Goal: Task Accomplishment & Management: Manage account settings

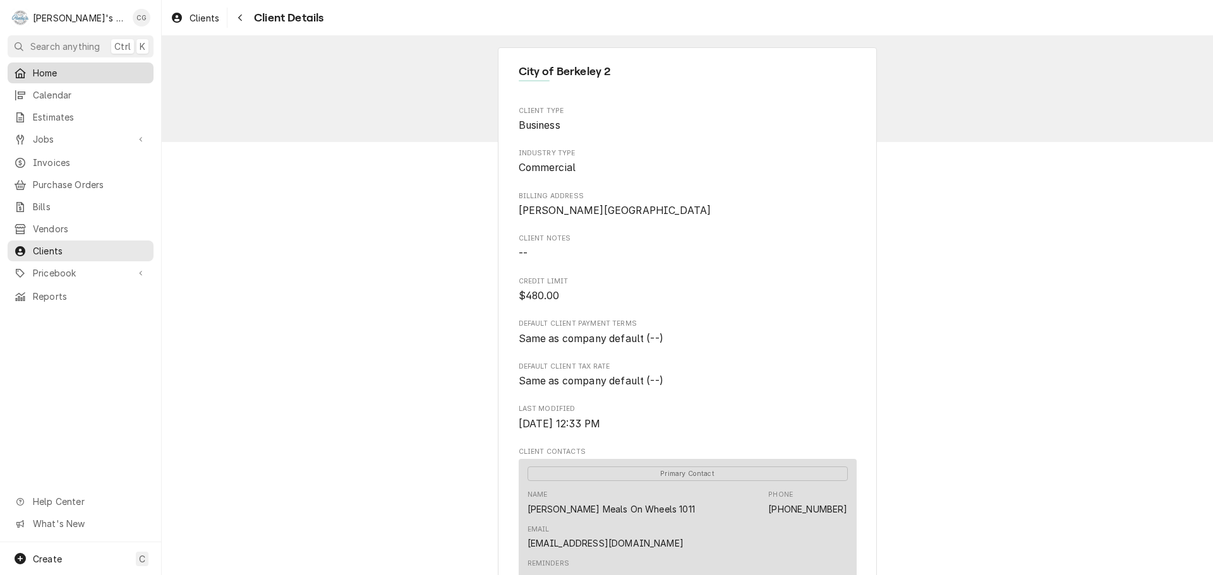
click at [87, 67] on span "Home" at bounding box center [90, 72] width 114 height 13
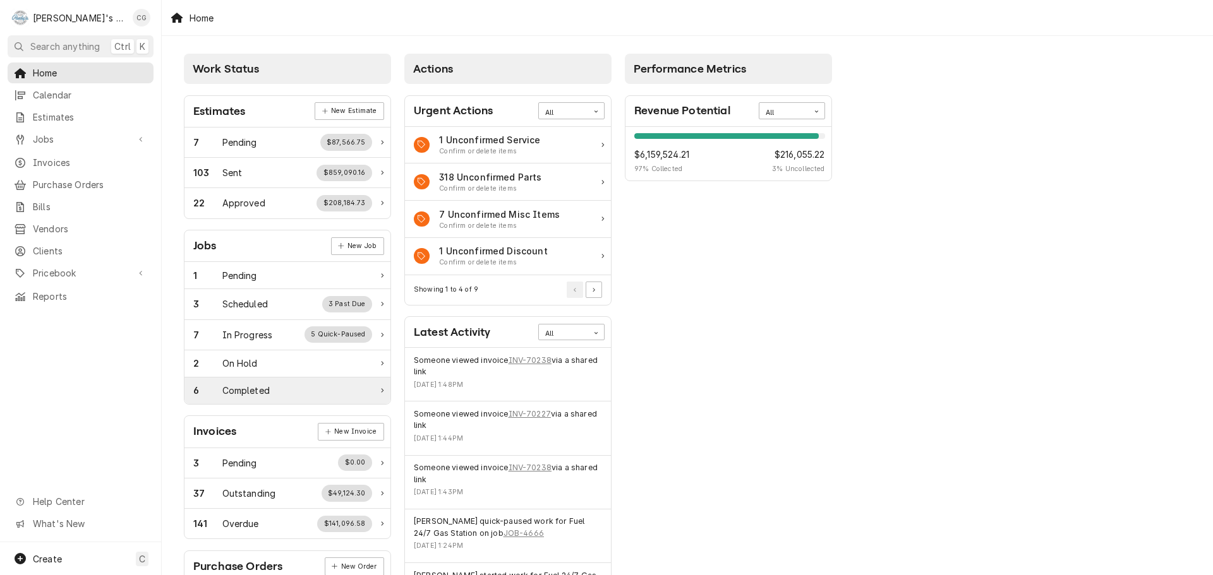
click at [267, 388] on div "Completed" at bounding box center [245, 390] width 47 height 13
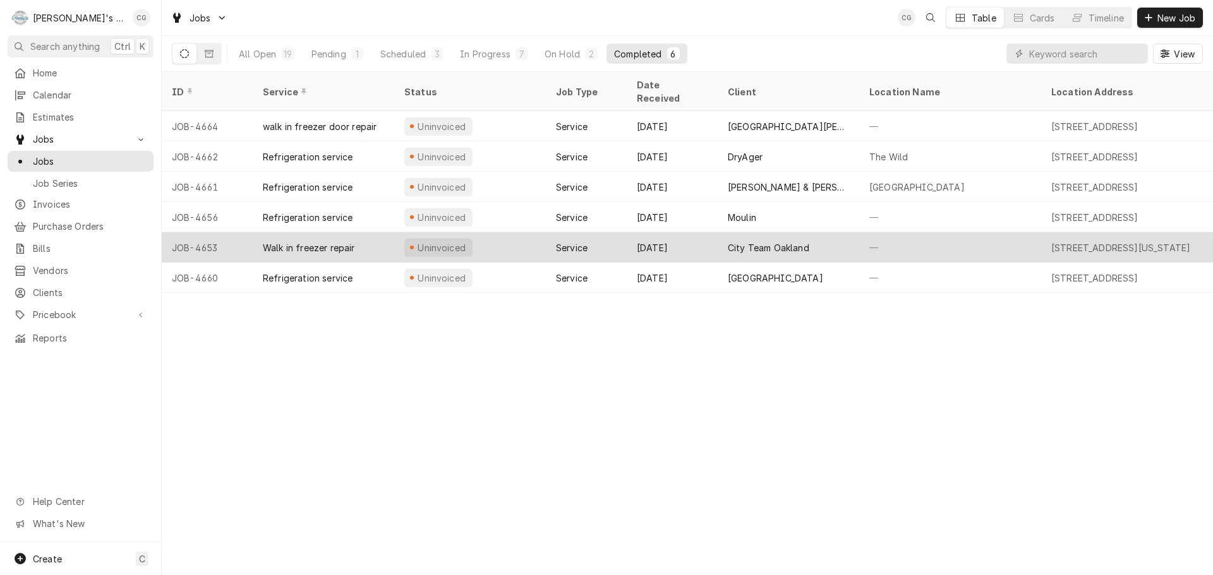
click at [869, 232] on div "—" at bounding box center [950, 247] width 182 height 30
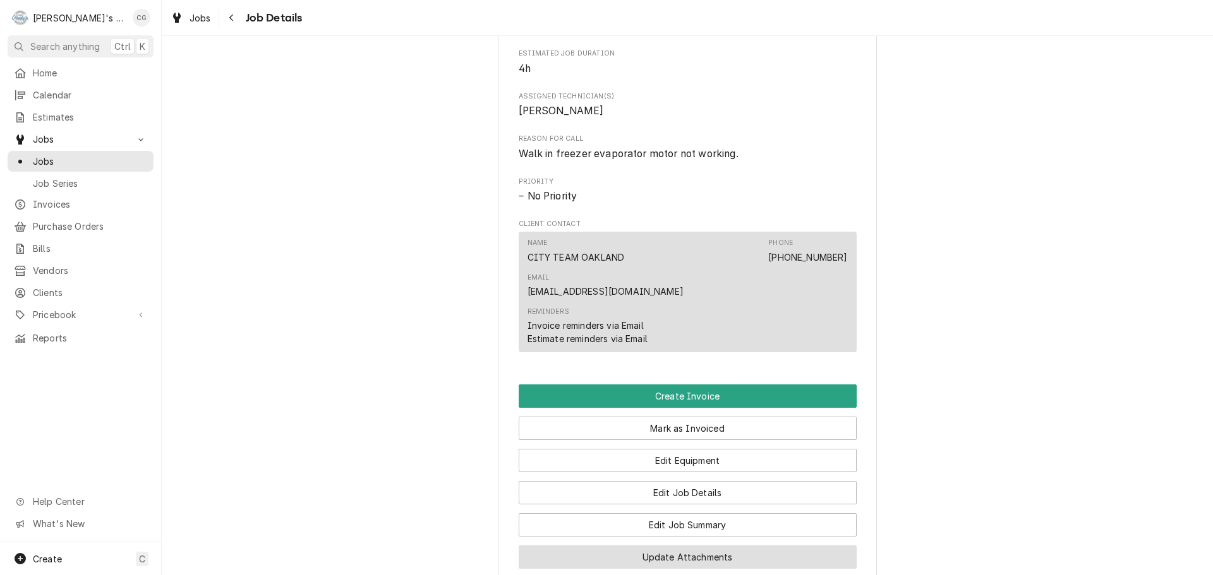
scroll to position [632, 0]
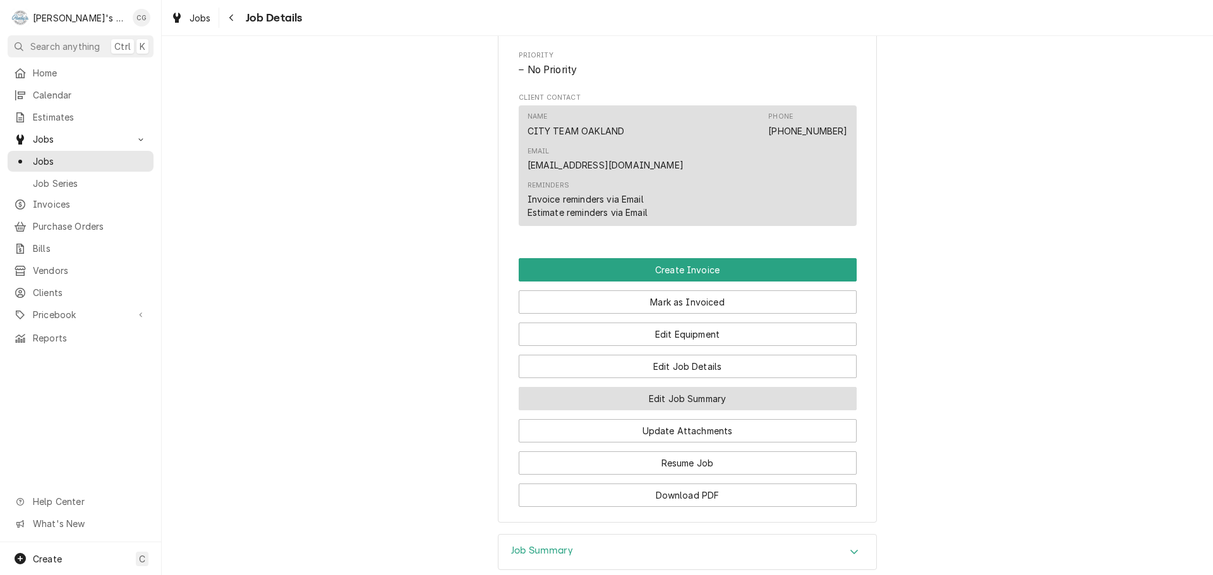
click at [728, 387] on button "Edit Job Summary" at bounding box center [688, 398] width 338 height 23
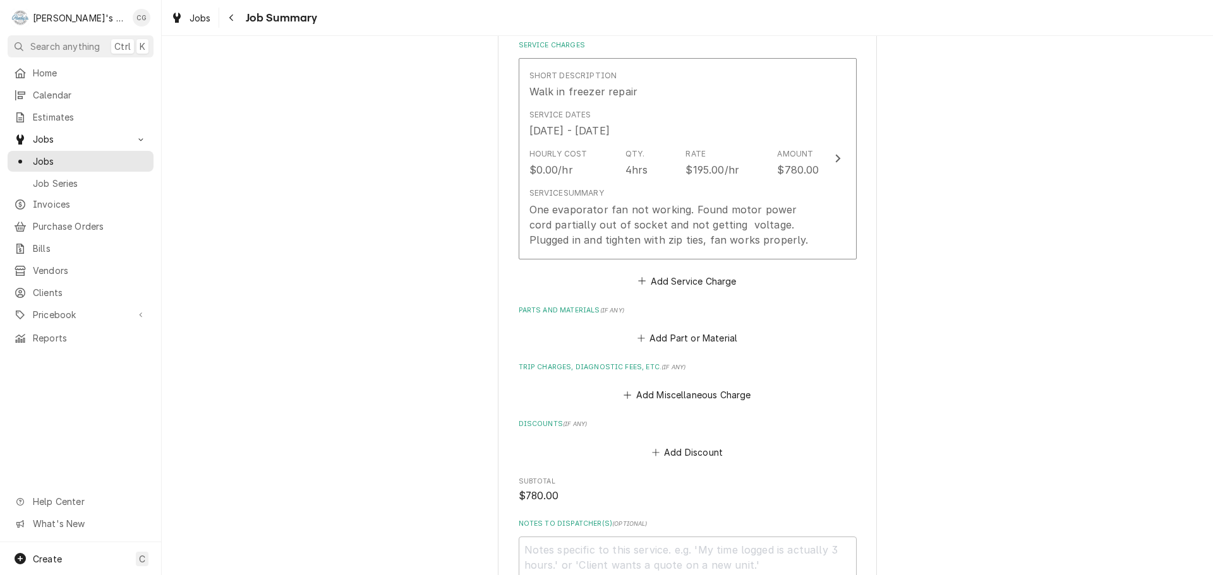
scroll to position [316, 0]
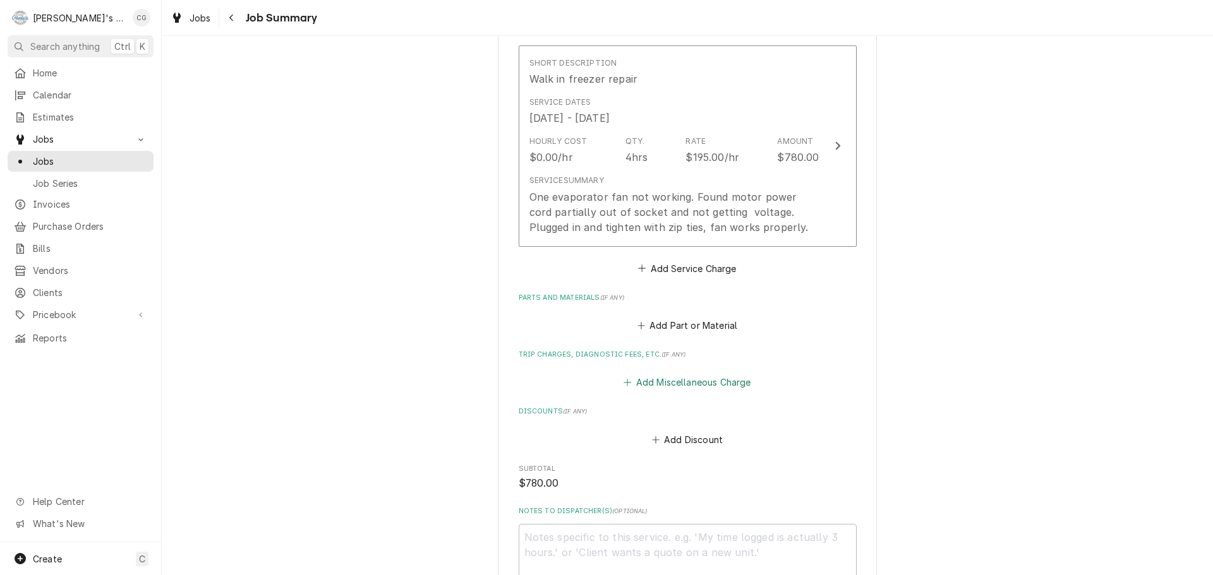
click at [700, 384] on button "Add Miscellaneous Charge" at bounding box center [687, 383] width 131 height 18
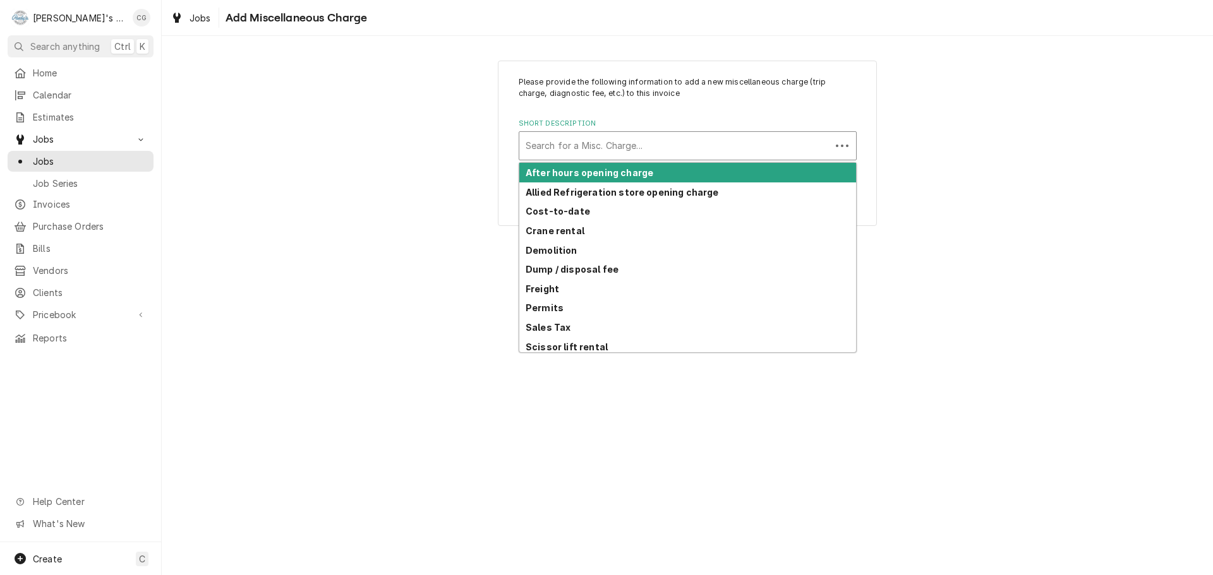
click at [637, 148] on div "Short Description" at bounding box center [675, 146] width 299 height 23
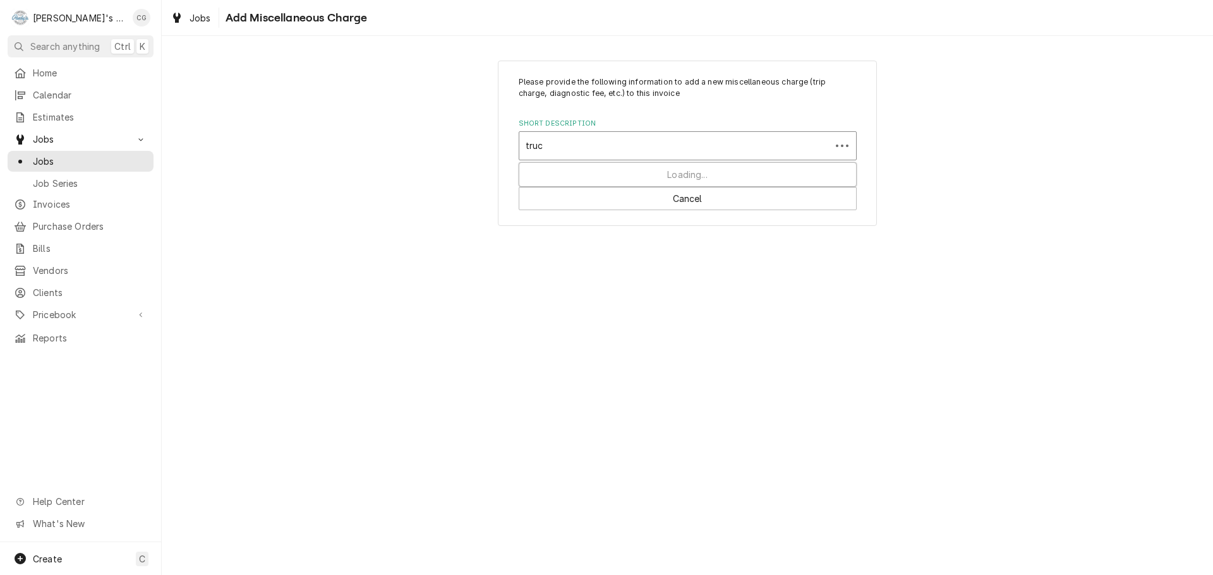
type input "truck"
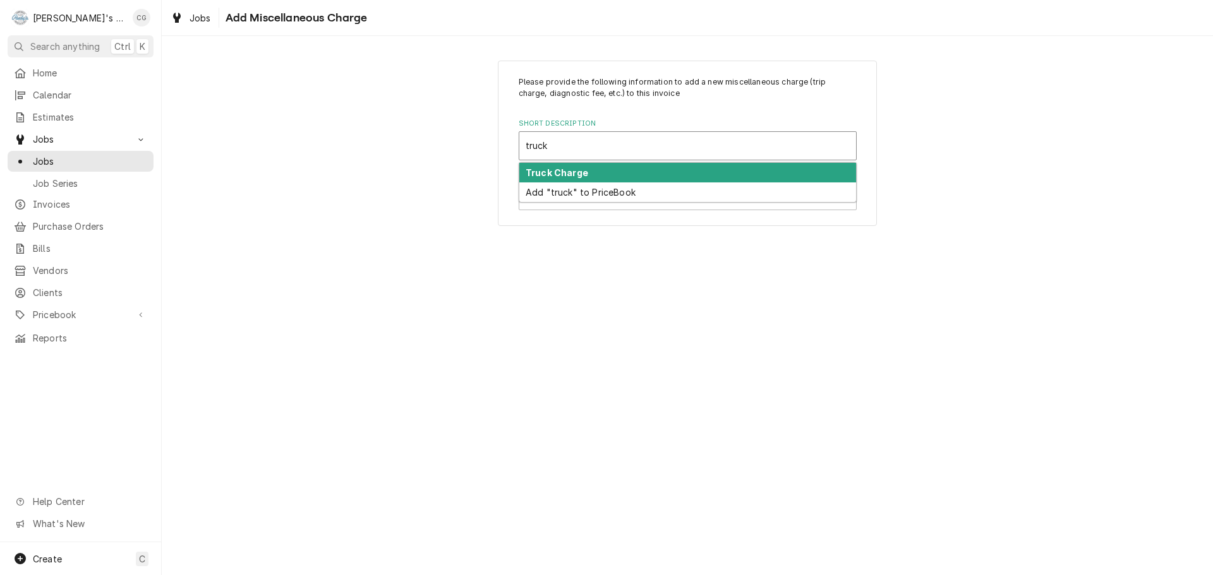
click at [584, 167] on div "Truck Charge" at bounding box center [687, 173] width 337 height 20
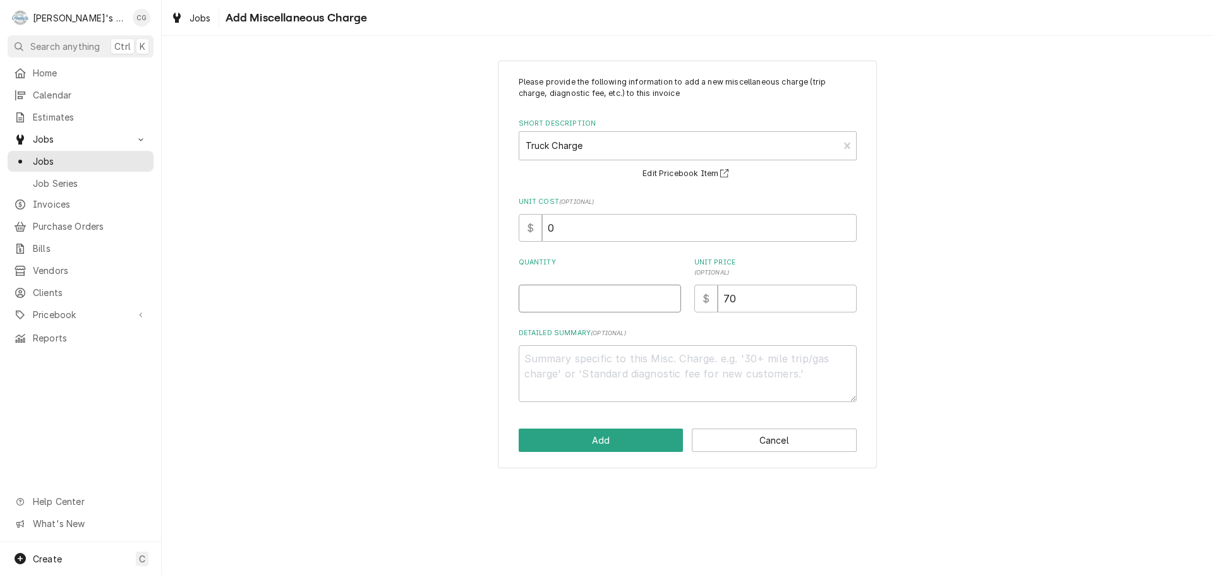
click at [606, 304] on input "Quantity" at bounding box center [600, 299] width 162 height 28
type textarea "x"
type input "1"
click at [616, 443] on button "Add" at bounding box center [601, 440] width 165 height 23
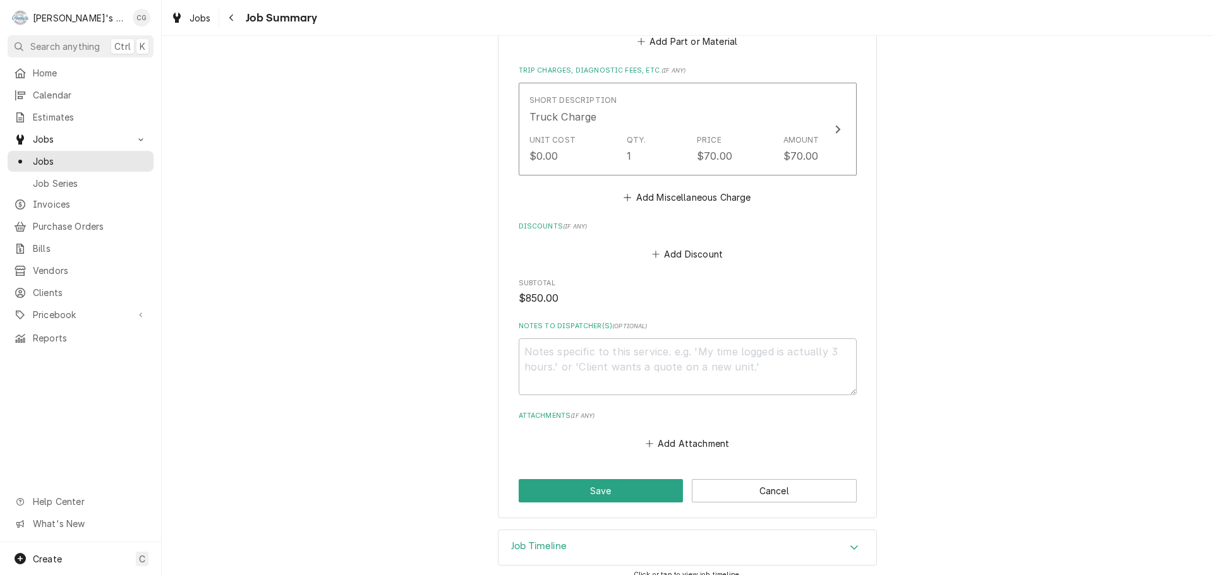
scroll to position [614, 0]
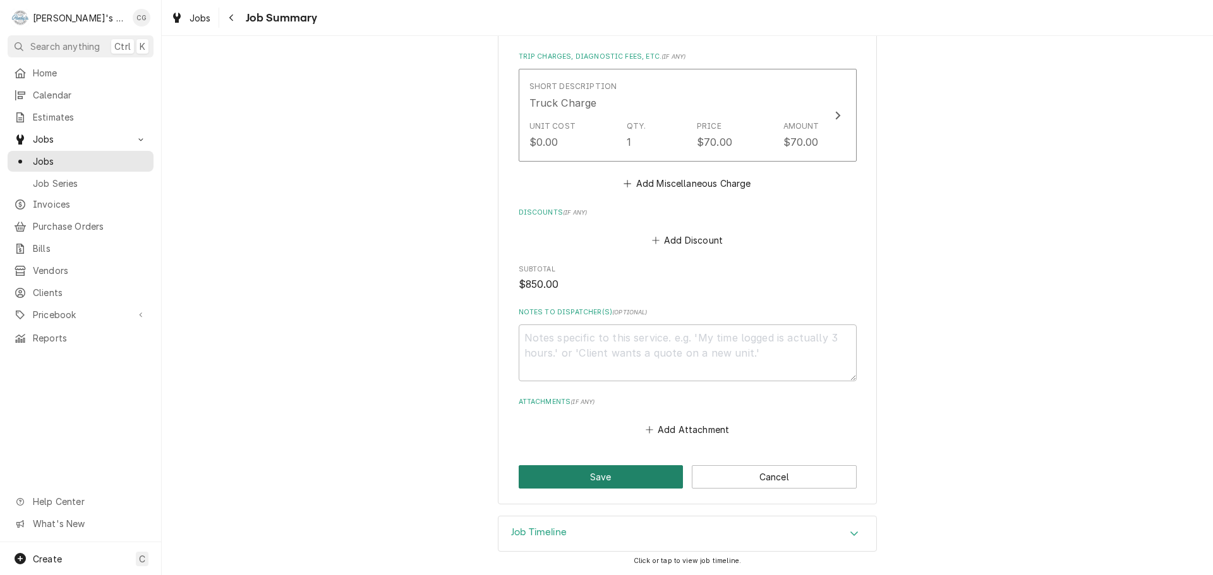
click at [641, 473] on button "Save" at bounding box center [601, 477] width 165 height 23
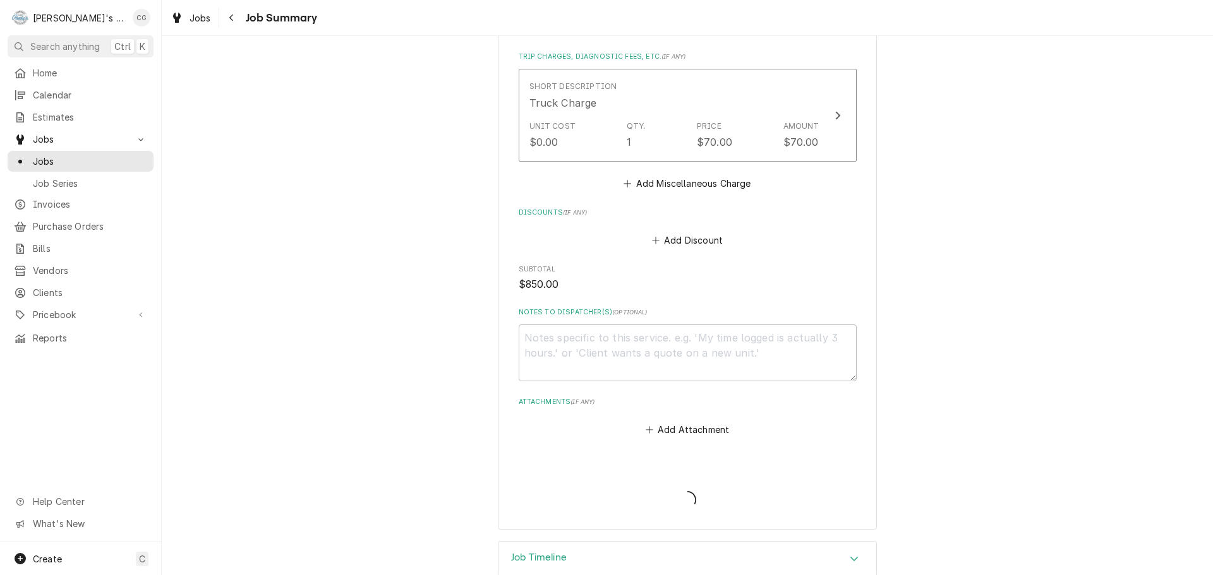
type textarea "x"
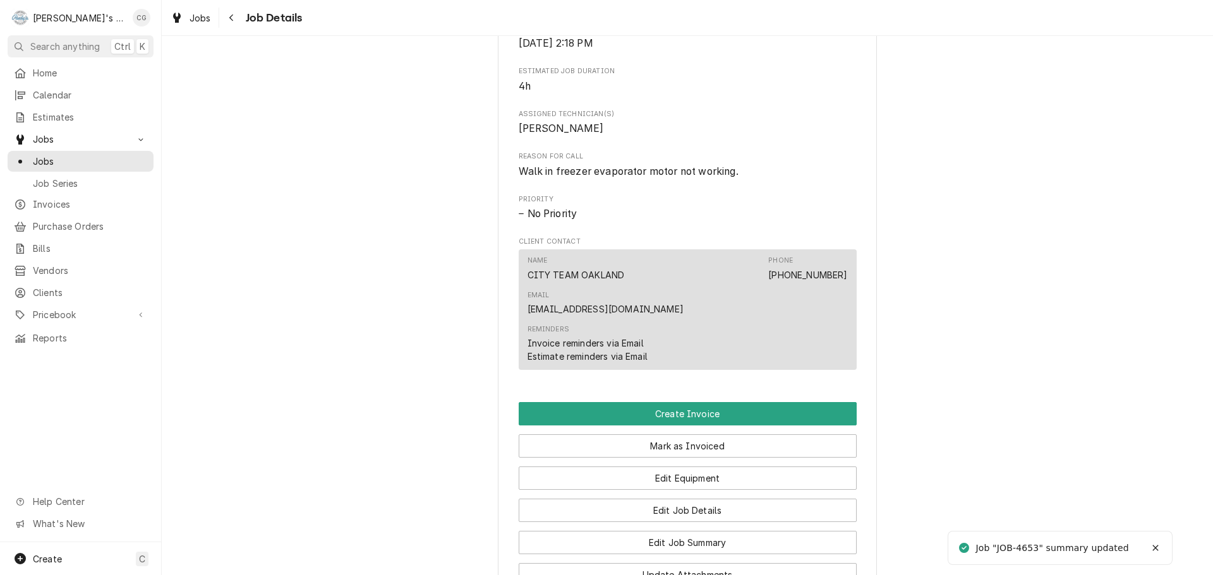
scroll to position [505, 0]
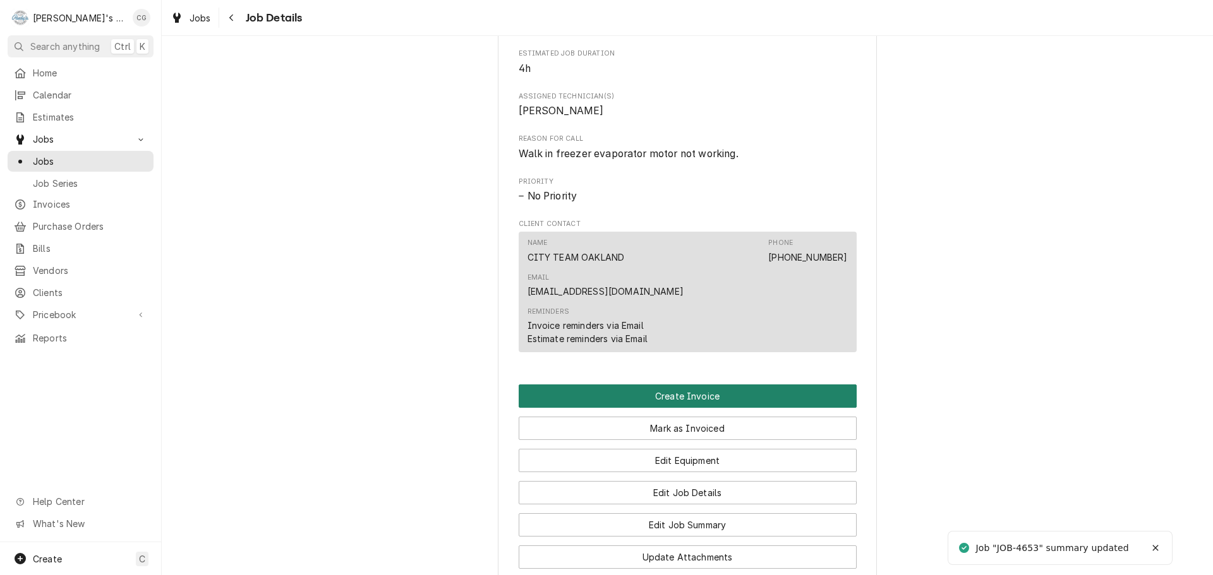
click at [734, 385] on button "Create Invoice" at bounding box center [688, 396] width 338 height 23
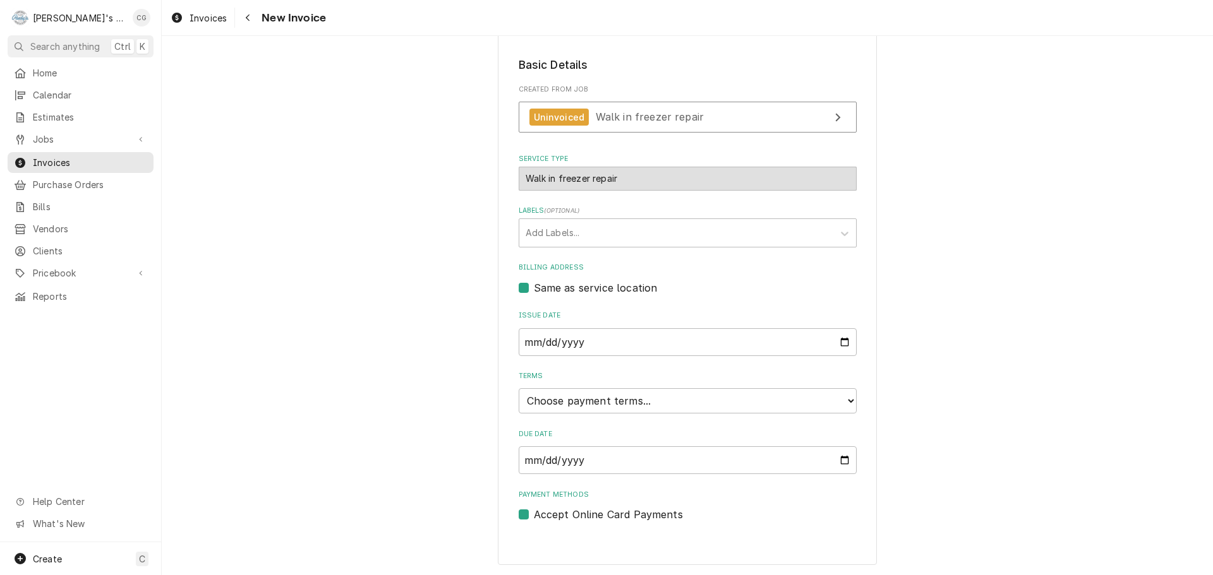
scroll to position [193, 0]
click at [558, 406] on select "Choose payment terms... Same Day Net 7 Net 14 Net 21 Net 30 Net 45 Net 60 Net 90" at bounding box center [688, 400] width 338 height 25
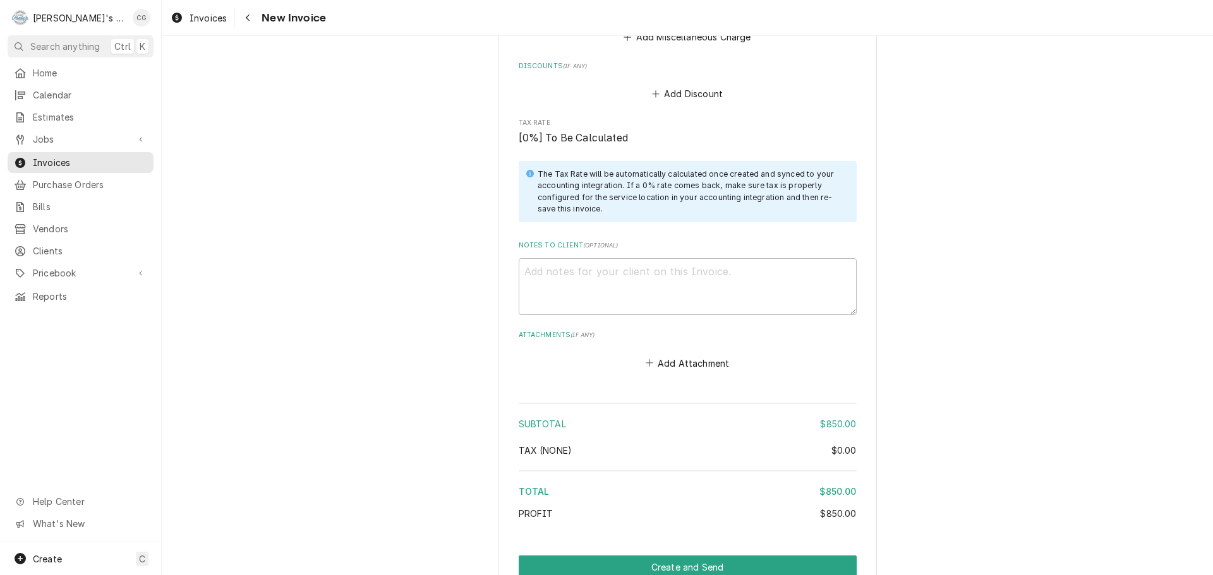
scroll to position [1330, 0]
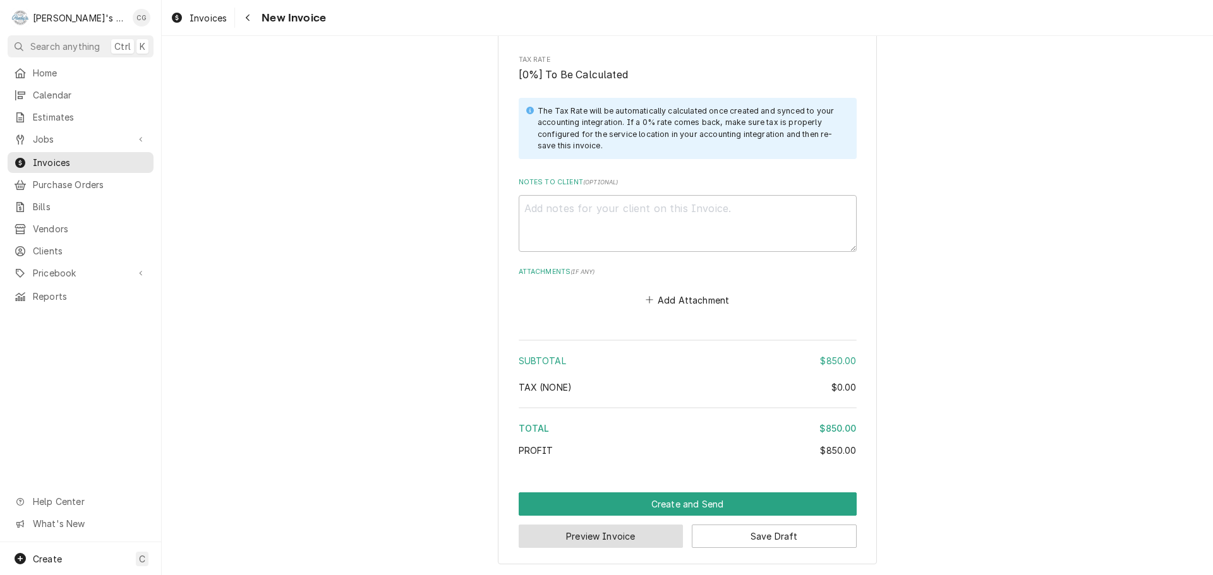
click at [623, 543] on button "Preview Invoice" at bounding box center [601, 536] width 165 height 23
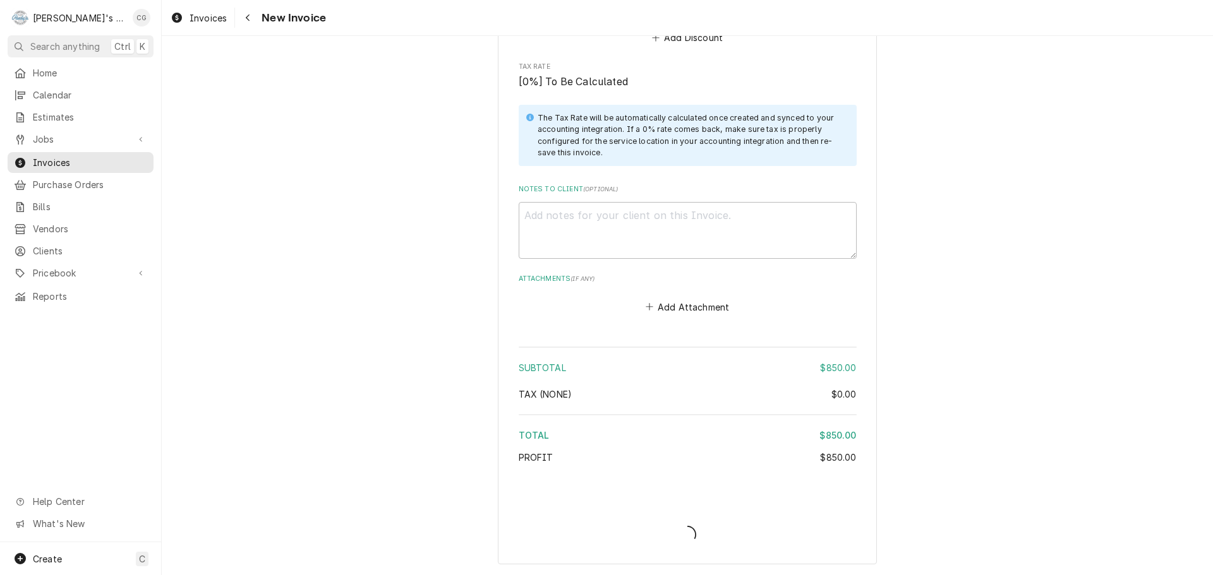
scroll to position [1323, 0]
type textarea "x"
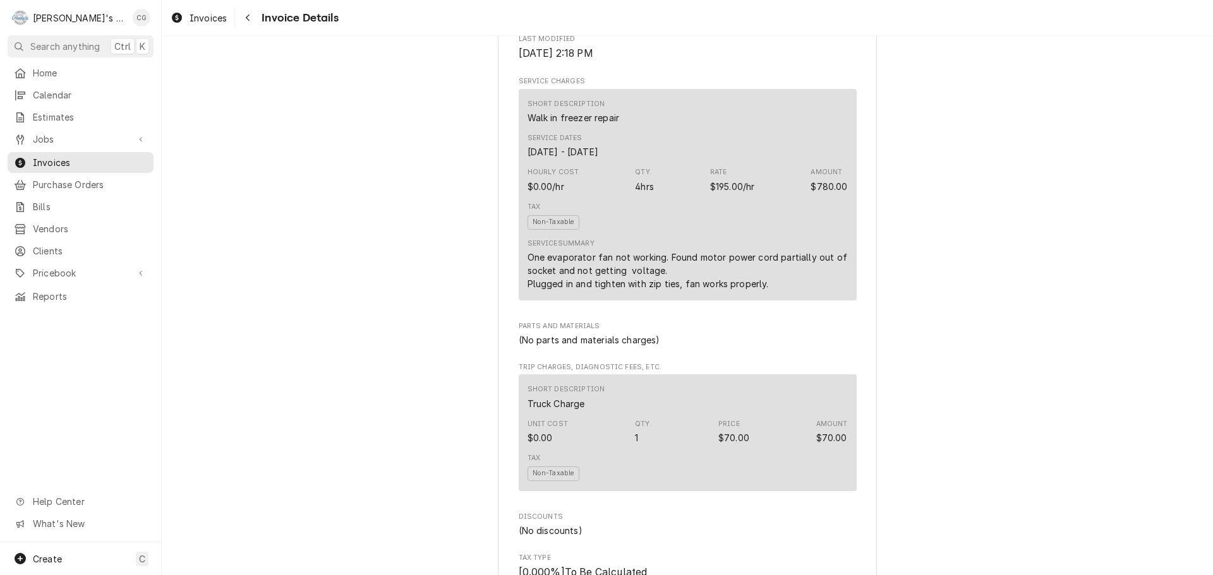
scroll to position [632, 0]
click at [690, 287] on div "One evaporator fan not working. Found motor power cord partially out of socket …" at bounding box center [687, 267] width 320 height 40
click at [670, 193] on div "Hourly Cost $0.00/hr Qty. 4hrs Rate $195.00/hr Amount $780.00" at bounding box center [687, 176] width 320 height 34
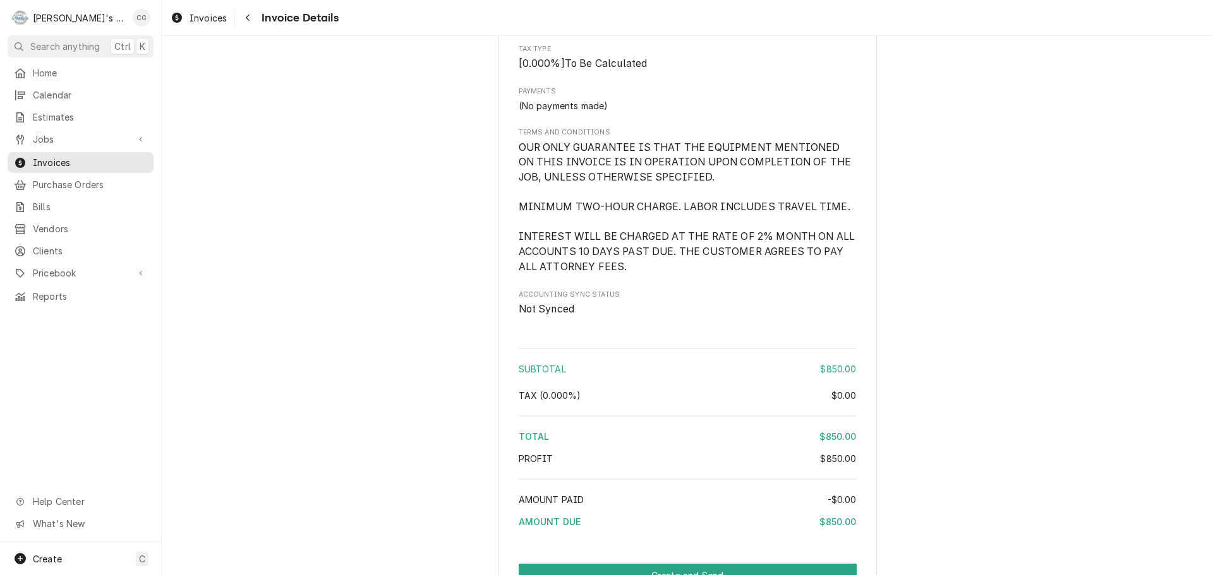
scroll to position [1309, 0]
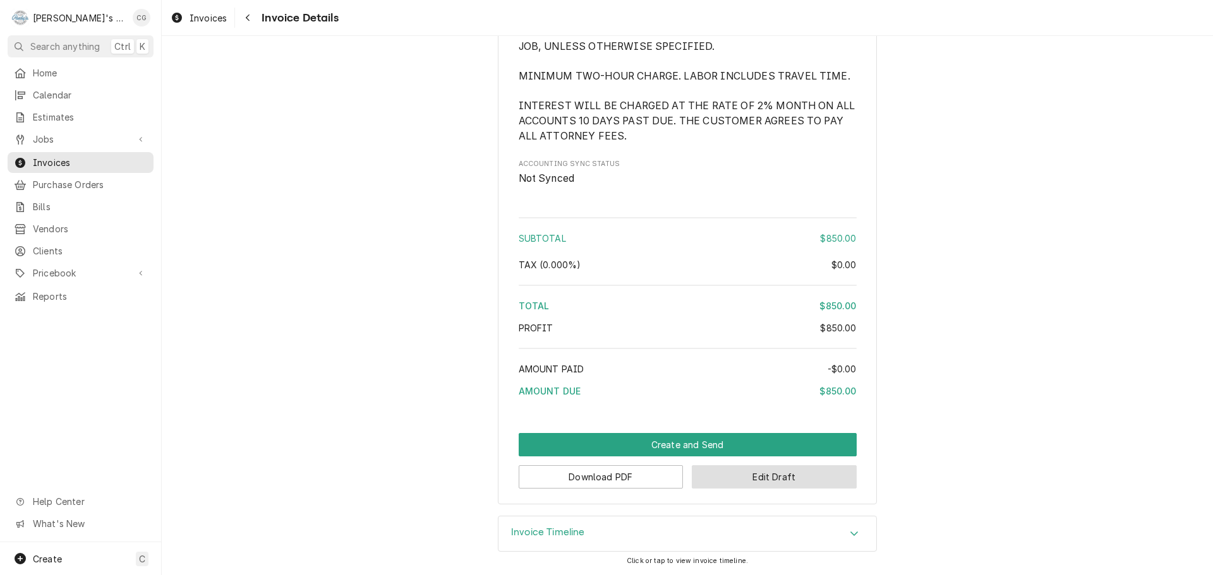
click at [767, 474] on button "Edit Draft" at bounding box center [774, 477] width 165 height 23
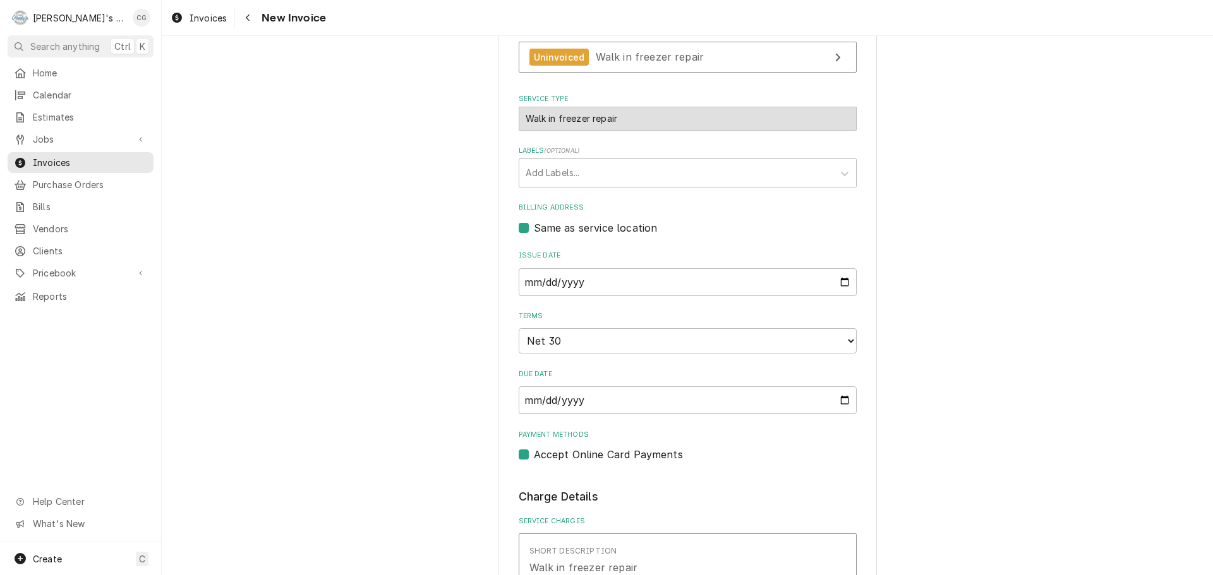
scroll to position [505, 0]
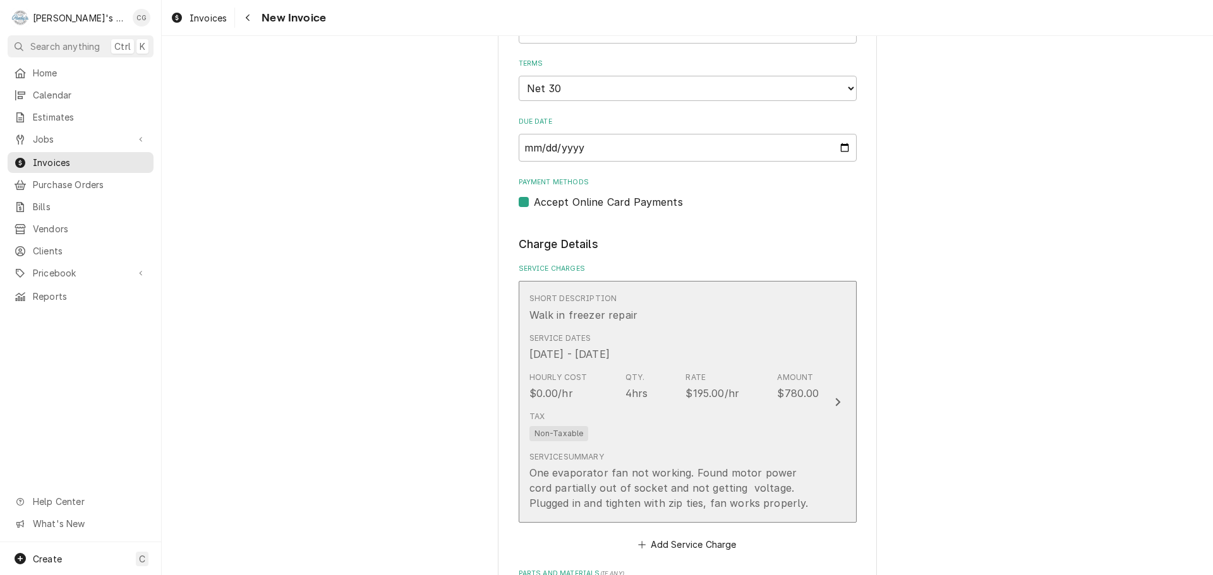
click at [659, 395] on div "Hourly Cost $0.00/hr Qty. 4hrs Rate $195.00/hr Amount $780.00" at bounding box center [674, 386] width 290 height 39
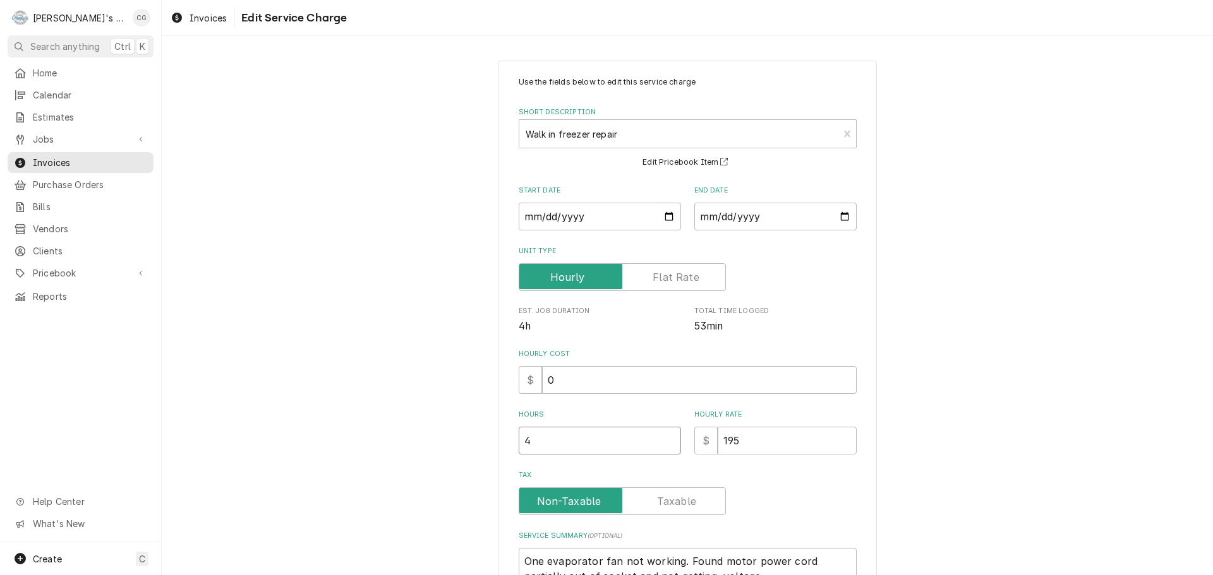
click at [574, 448] on input "4" at bounding box center [600, 441] width 162 height 28
type textarea "x"
type input "3"
click at [980, 385] on div "Use the fields below to edit this service charge Short Description Walk in free…" at bounding box center [687, 381] width 1051 height 665
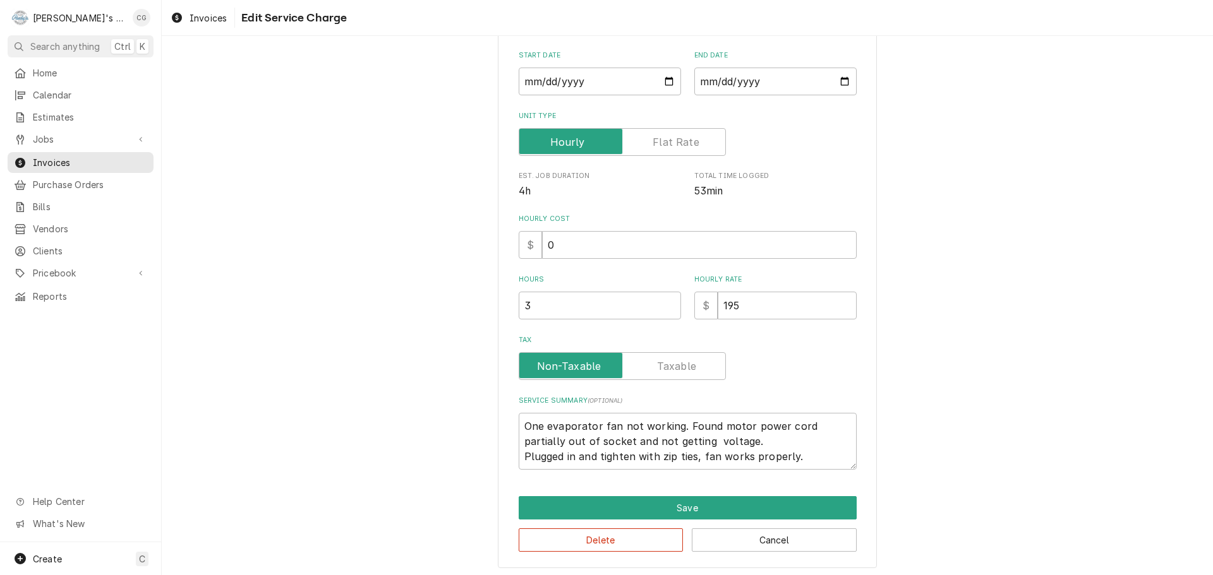
scroll to position [139, 0]
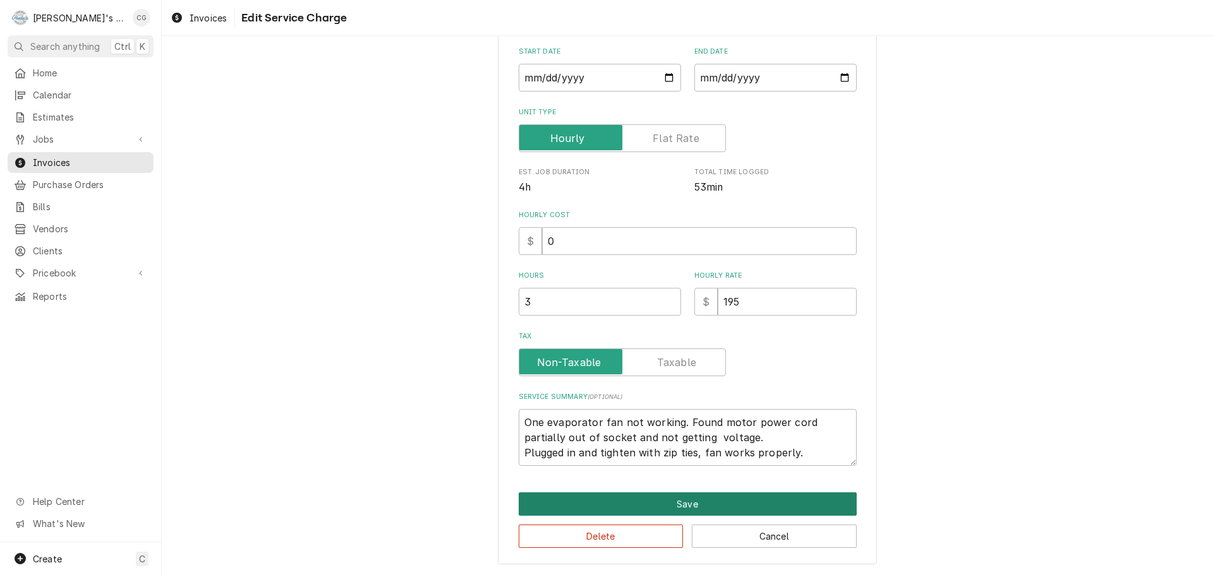
click at [663, 504] on button "Save" at bounding box center [688, 504] width 338 height 23
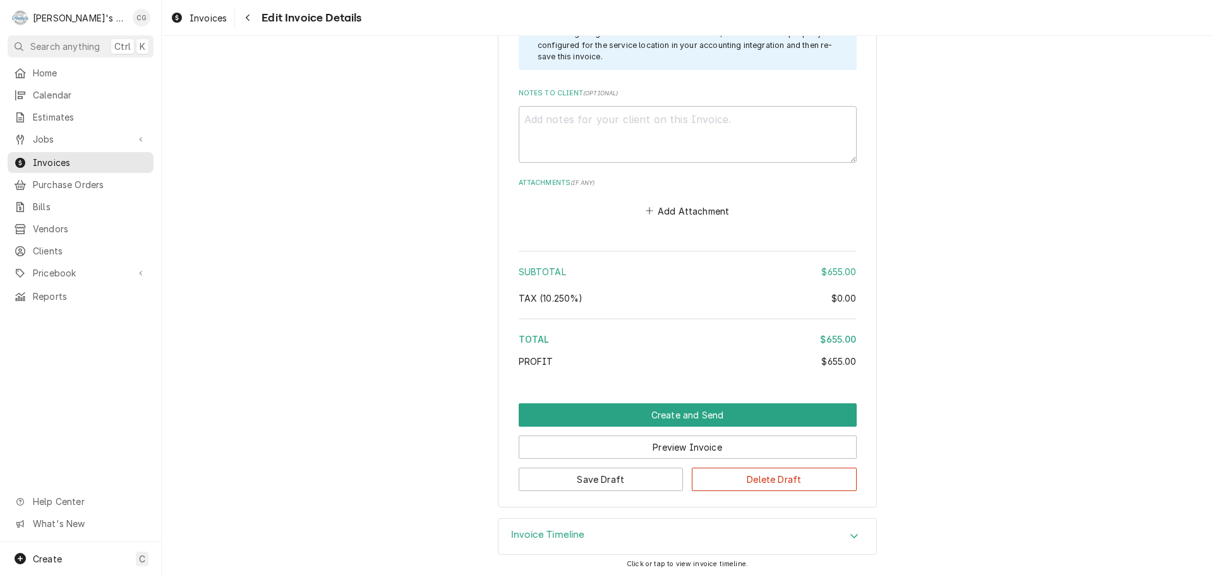
scroll to position [1422, 0]
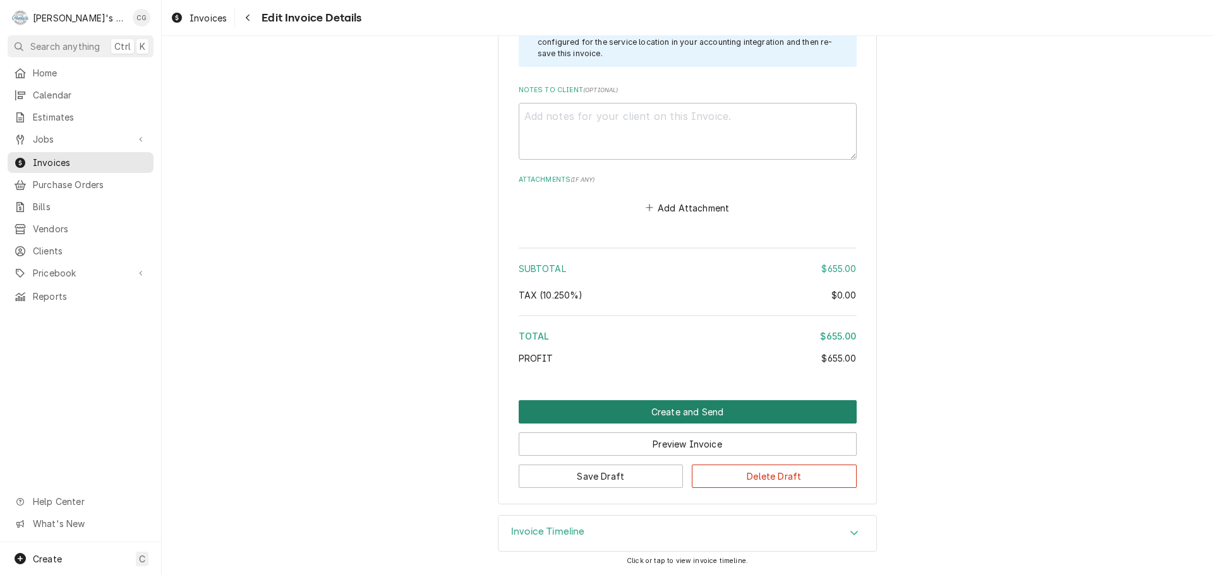
click at [809, 414] on button "Create and Send" at bounding box center [688, 411] width 338 height 23
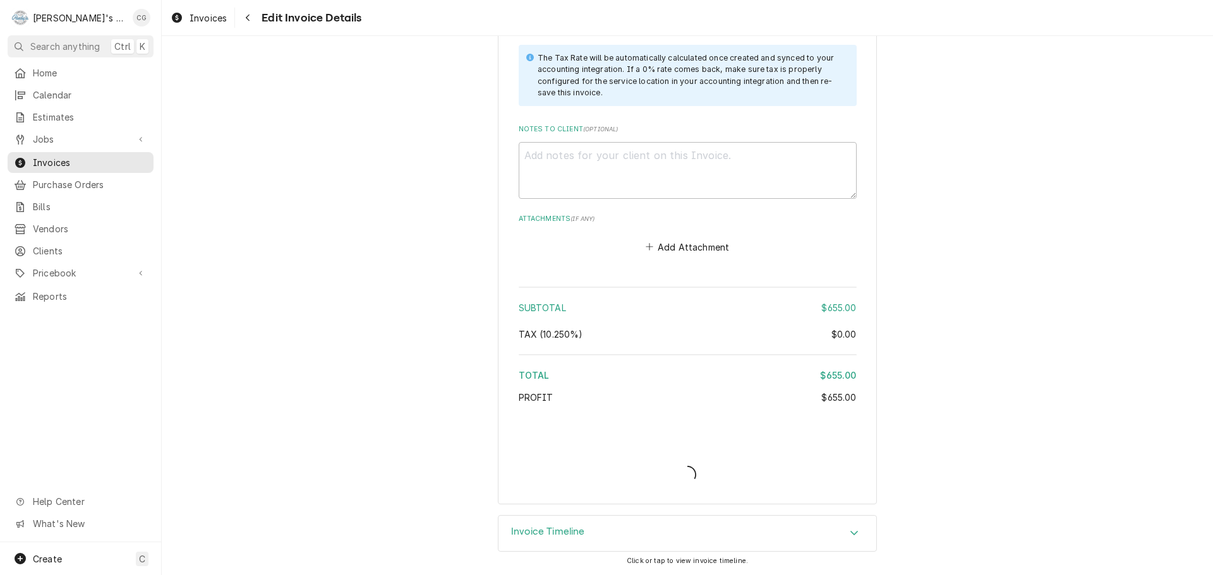
type textarea "x"
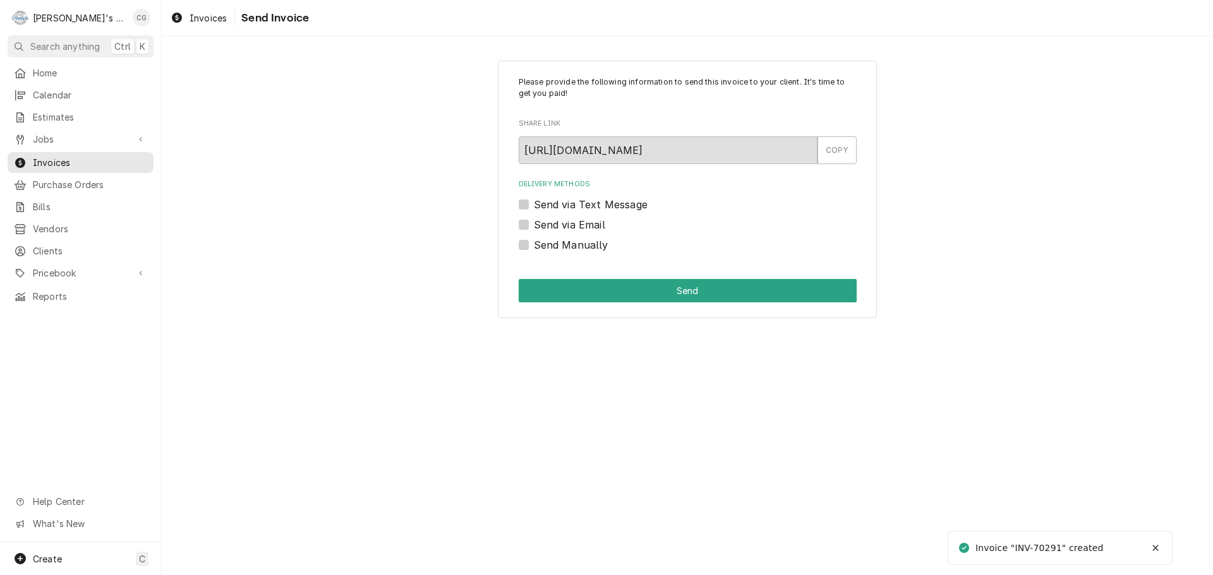
click at [517, 222] on div "Please provide the following information to send this invoice to your client. I…" at bounding box center [687, 190] width 379 height 258
click at [534, 222] on label "Send via Email" at bounding box center [569, 224] width 71 height 15
click at [534, 222] on input "Send via Email" at bounding box center [703, 231] width 338 height 28
checkbox input "true"
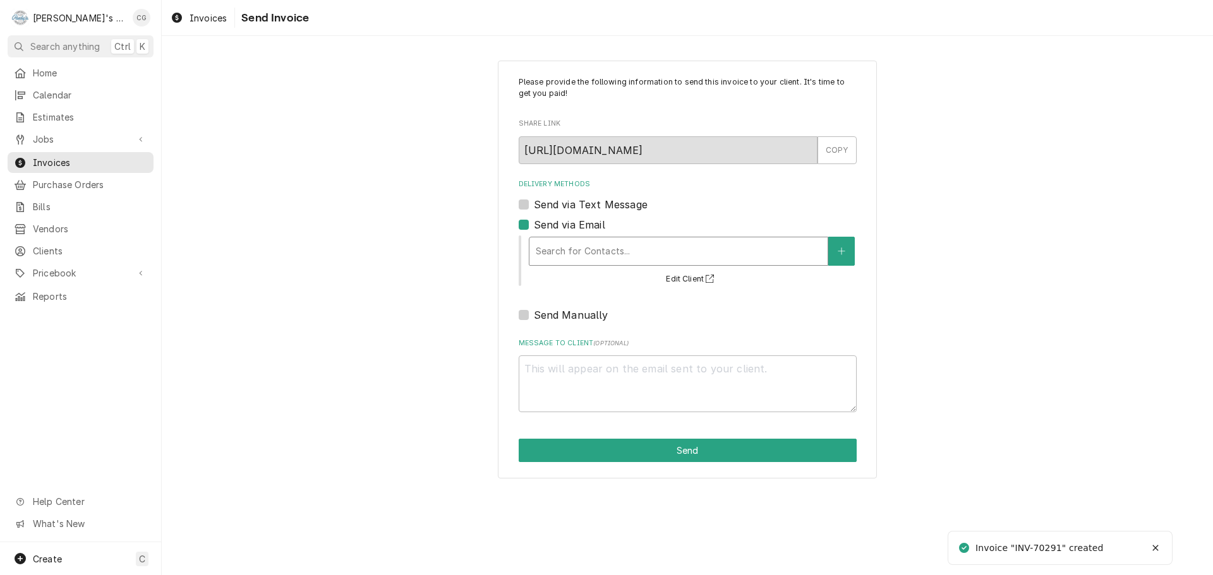
click at [563, 249] on div "Delivery Methods" at bounding box center [679, 251] width 286 height 23
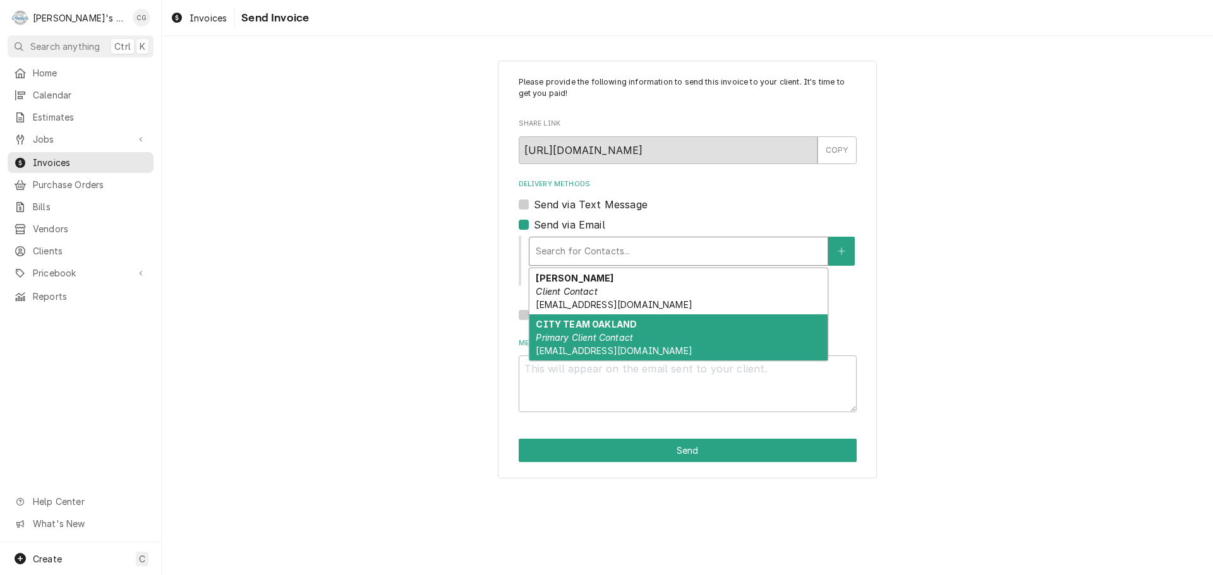
click at [616, 322] on strong "CITY TEAM OAKLAND" at bounding box center [586, 324] width 101 height 11
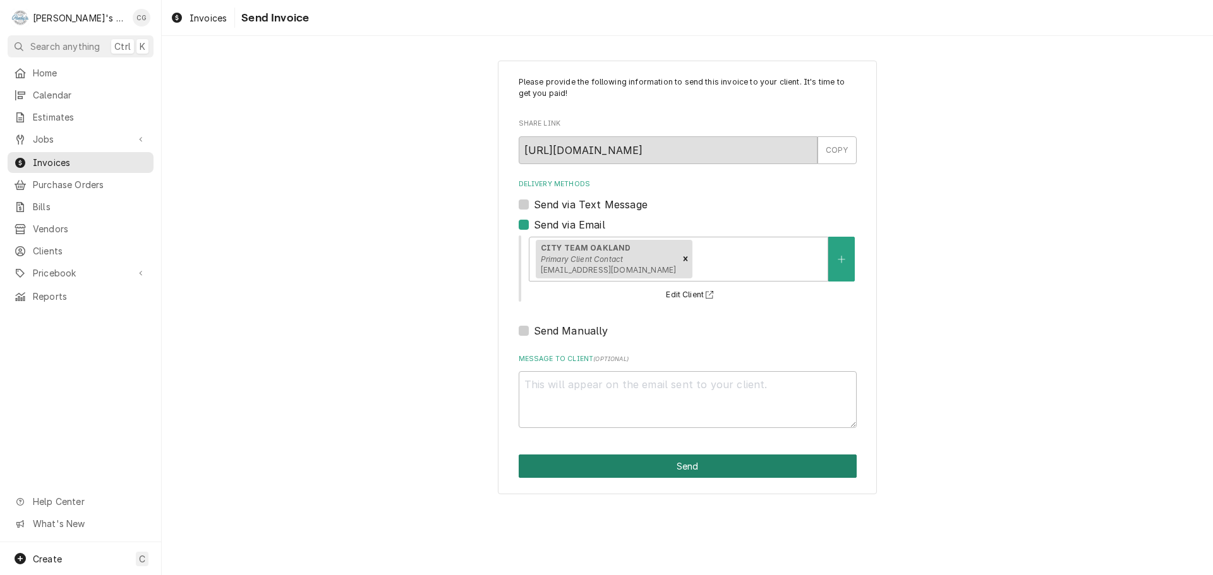
click at [664, 459] on button "Send" at bounding box center [688, 466] width 338 height 23
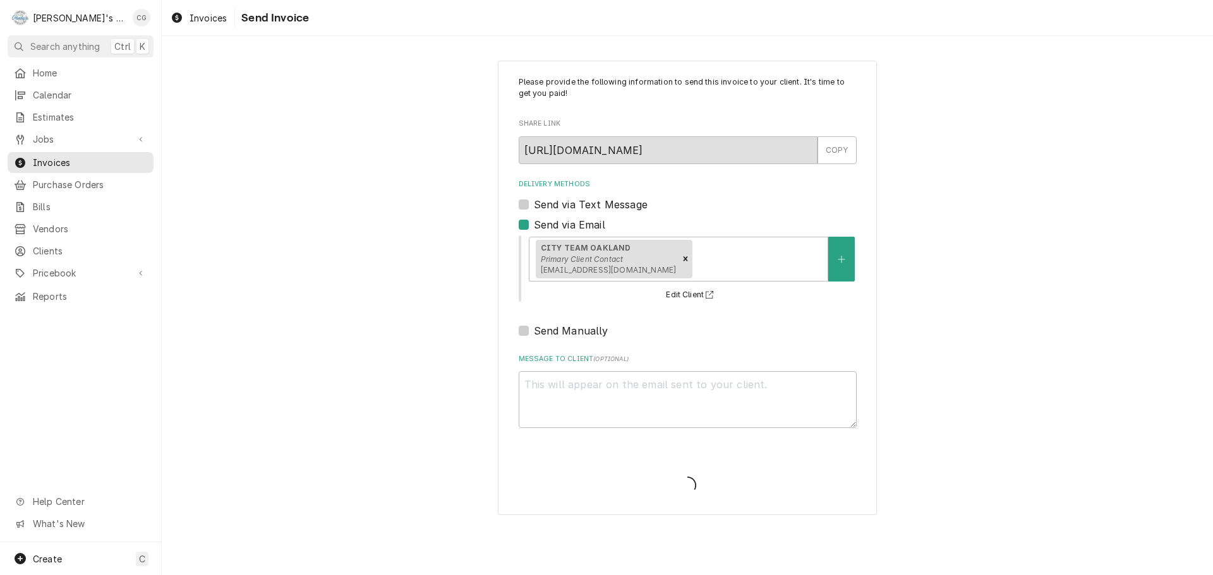
type textarea "x"
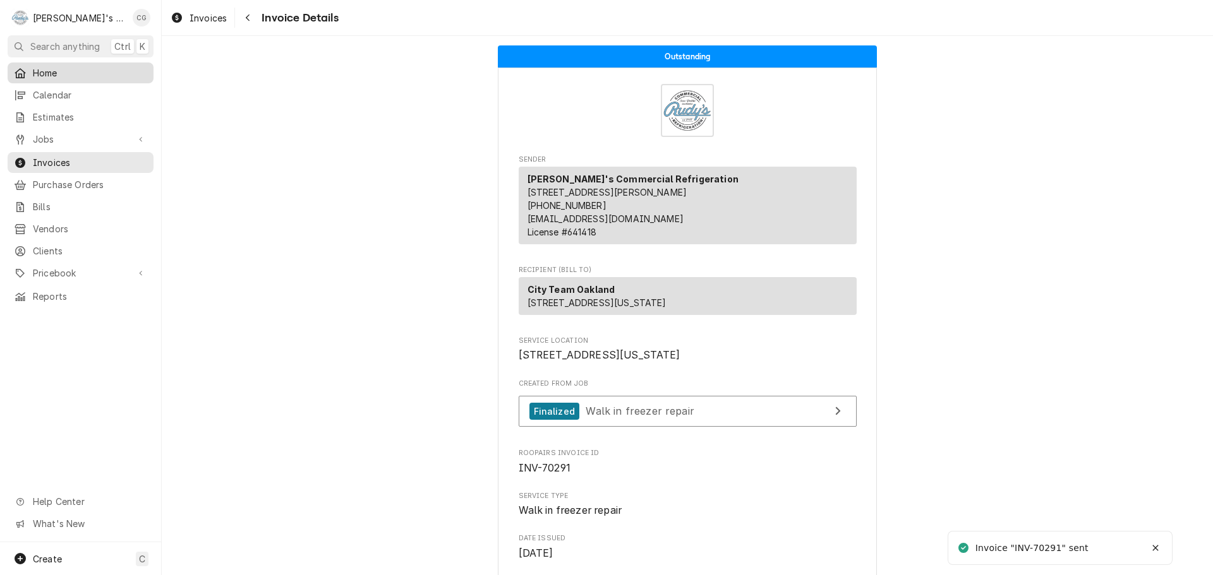
drag, startPoint x: 61, startPoint y: 69, endPoint x: 115, endPoint y: 75, distance: 54.0
click at [63, 69] on span "Home" at bounding box center [90, 72] width 114 height 13
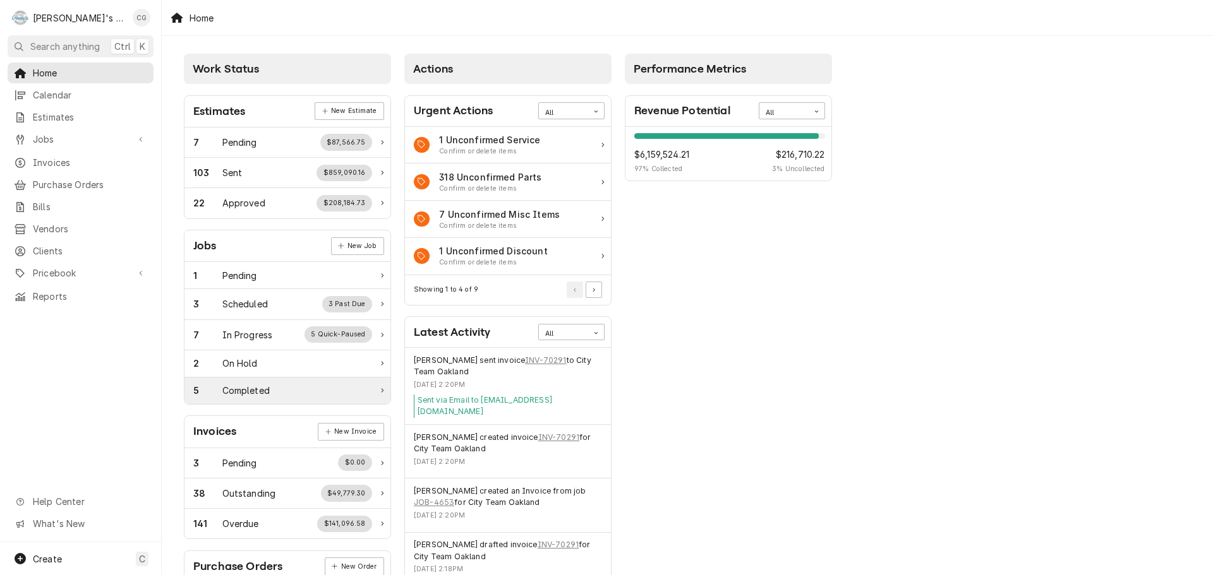
click at [344, 385] on div "5 Completed" at bounding box center [282, 390] width 179 height 13
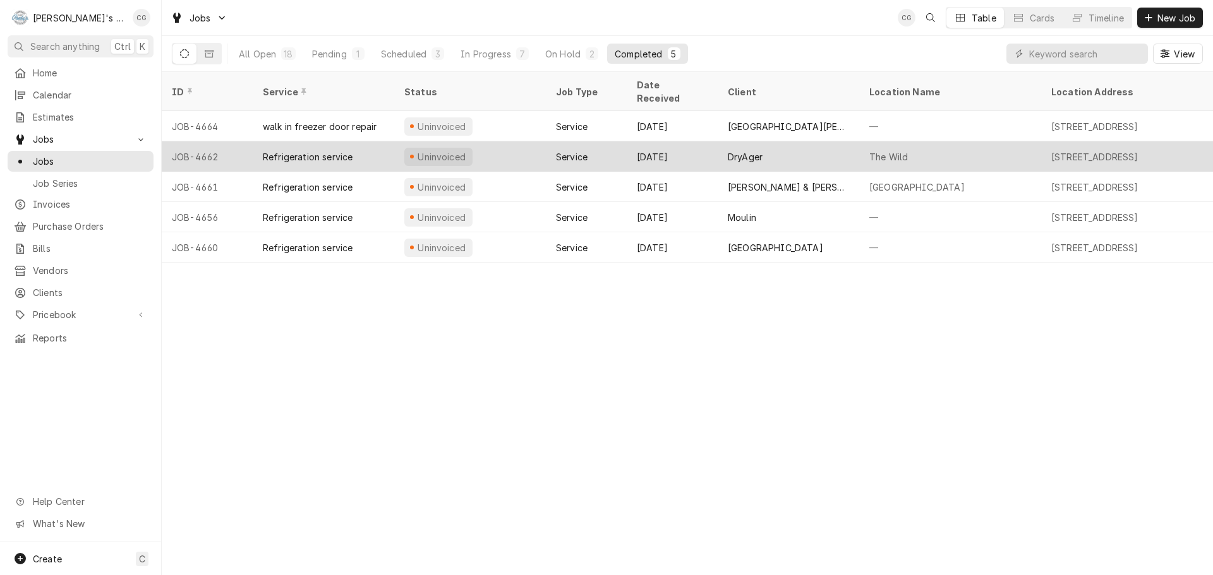
click at [906, 150] on div "The Wild" at bounding box center [888, 156] width 39 height 13
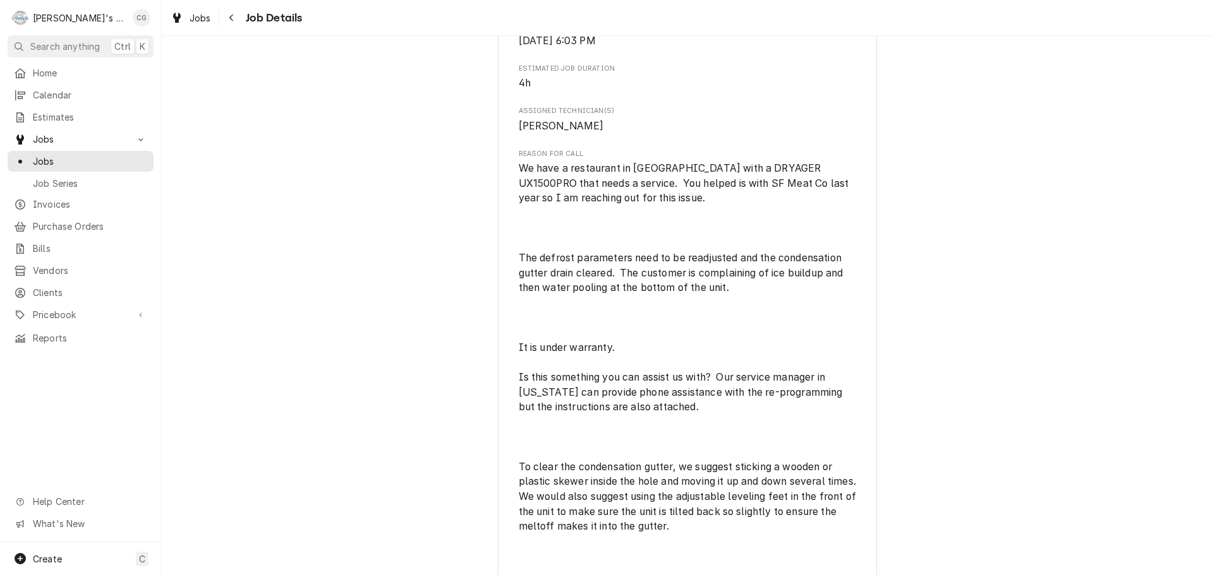
scroll to position [568, 0]
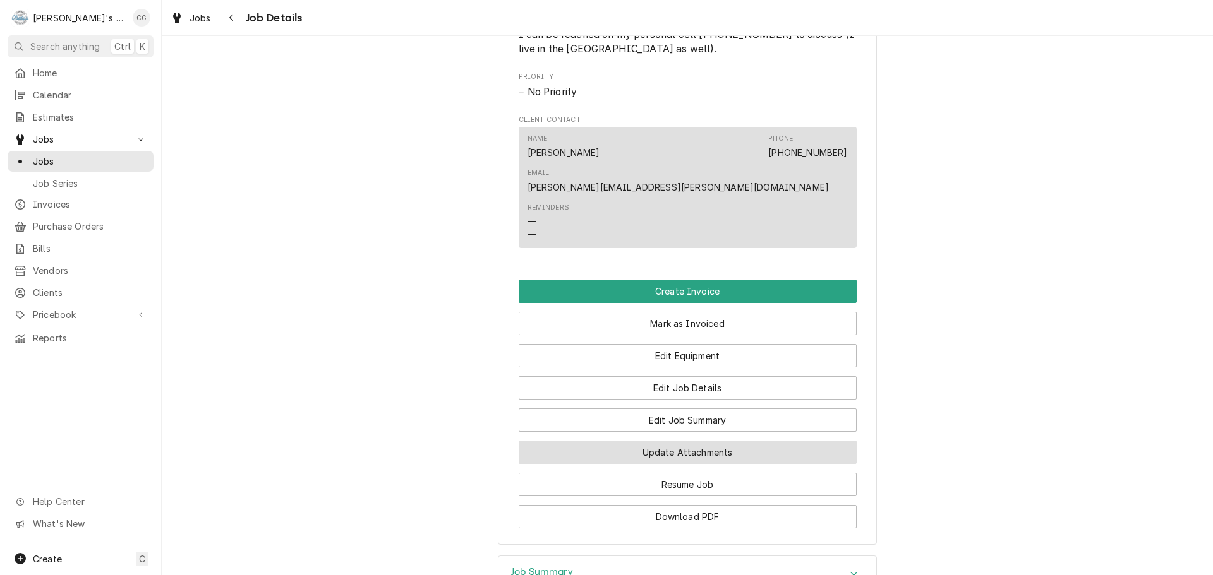
scroll to position [1074, 0]
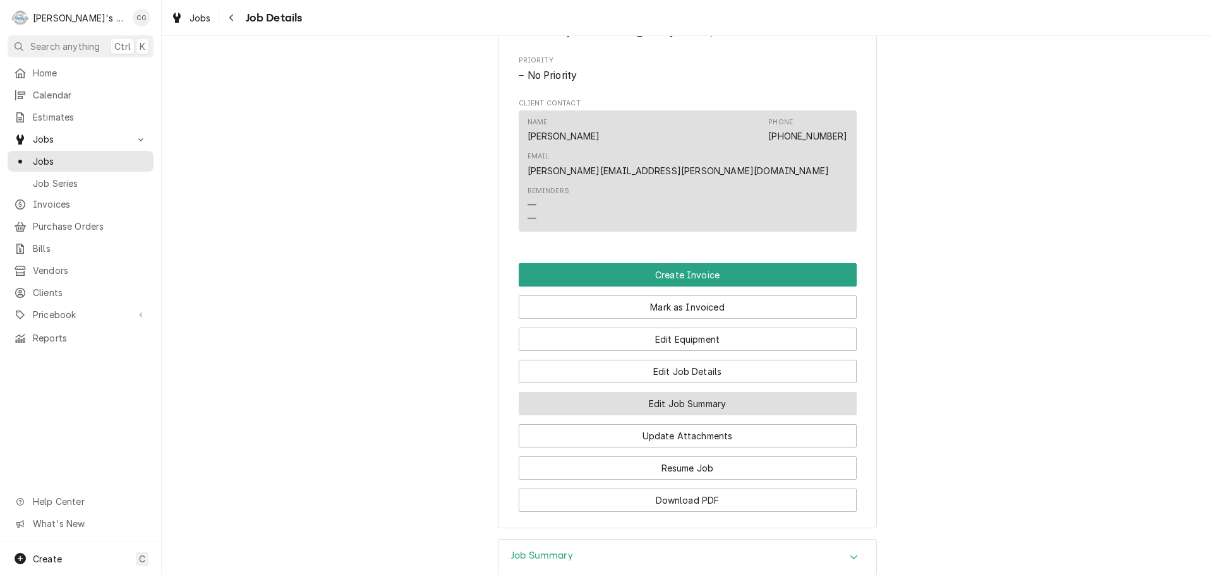
click at [718, 392] on button "Edit Job Summary" at bounding box center [688, 403] width 338 height 23
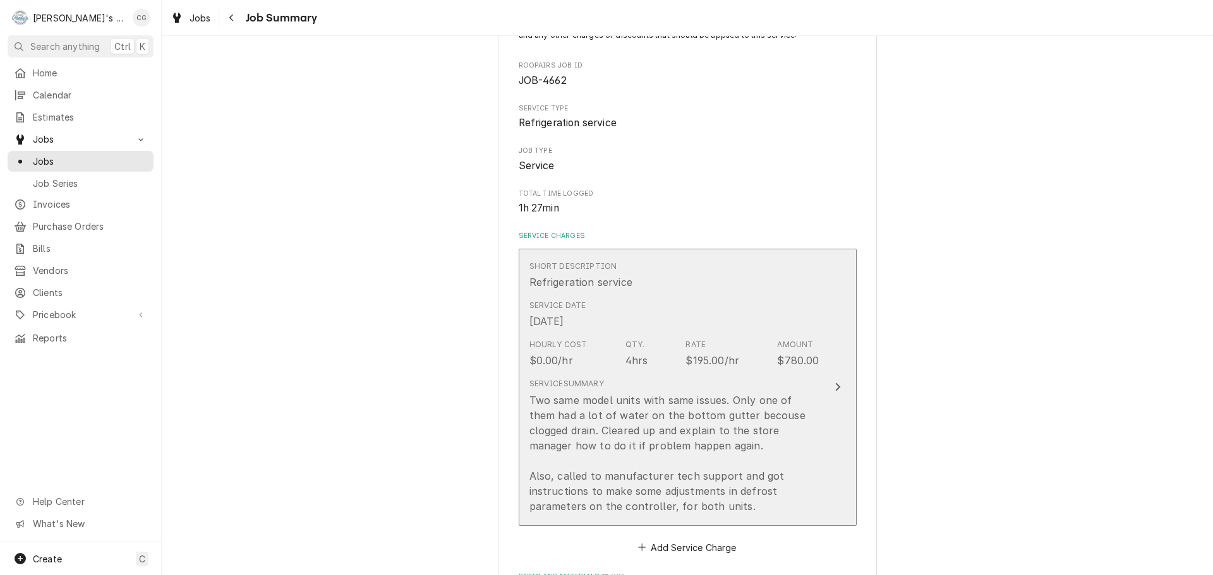
scroll to position [253, 0]
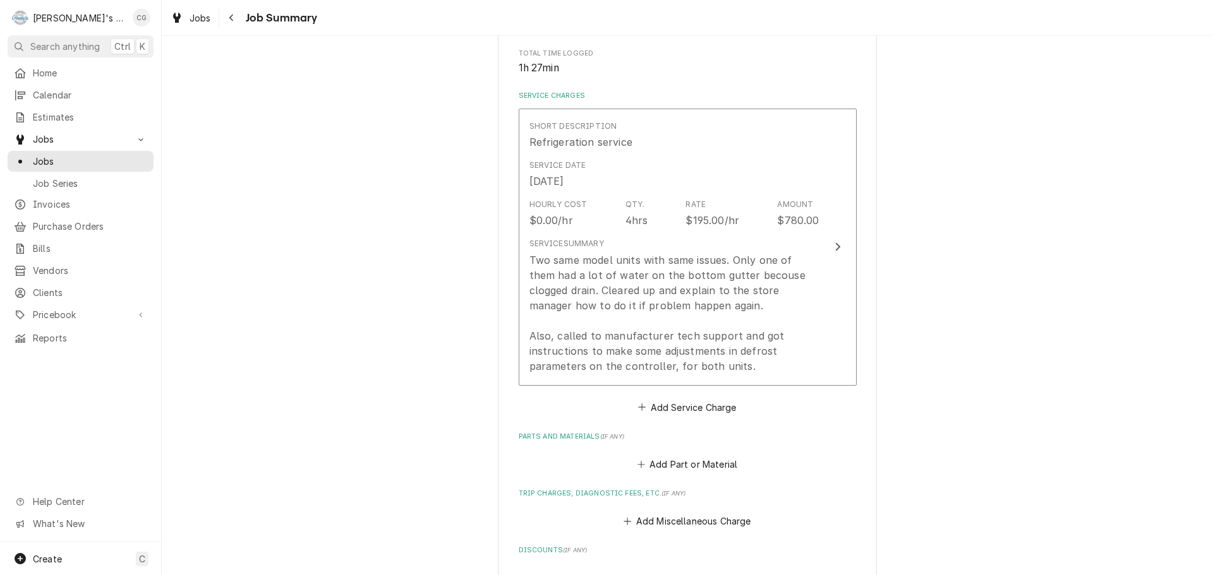
click at [1010, 400] on div "DryAger The Wild / 201 Spear St Suite: 120, SF, CA 94105 Please provide a summa…" at bounding box center [687, 325] width 1051 height 1057
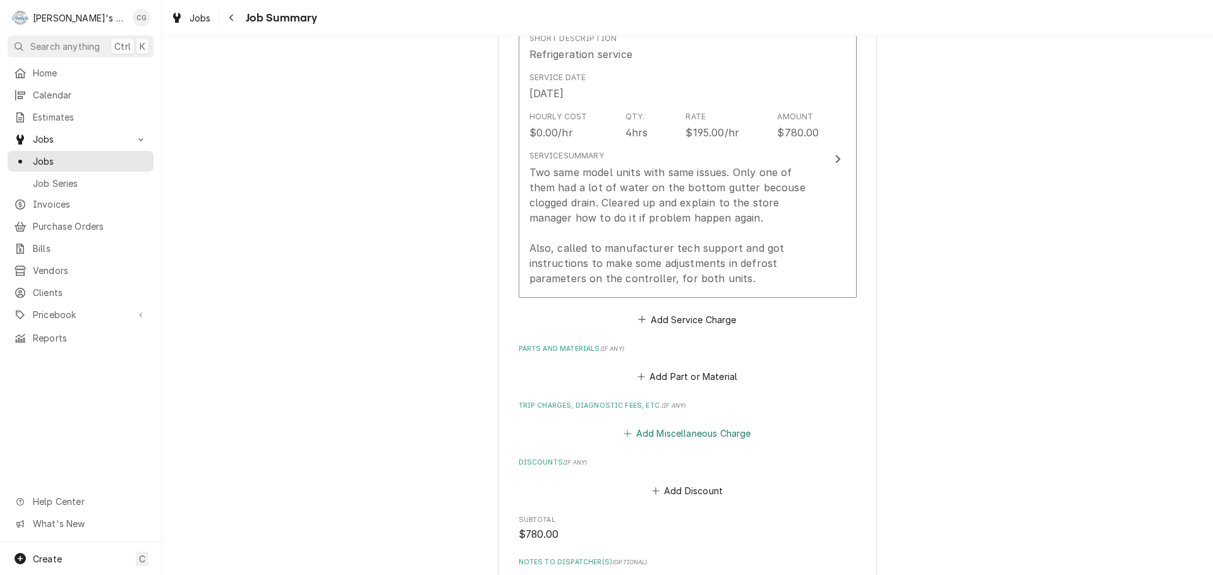
scroll to position [379, 0]
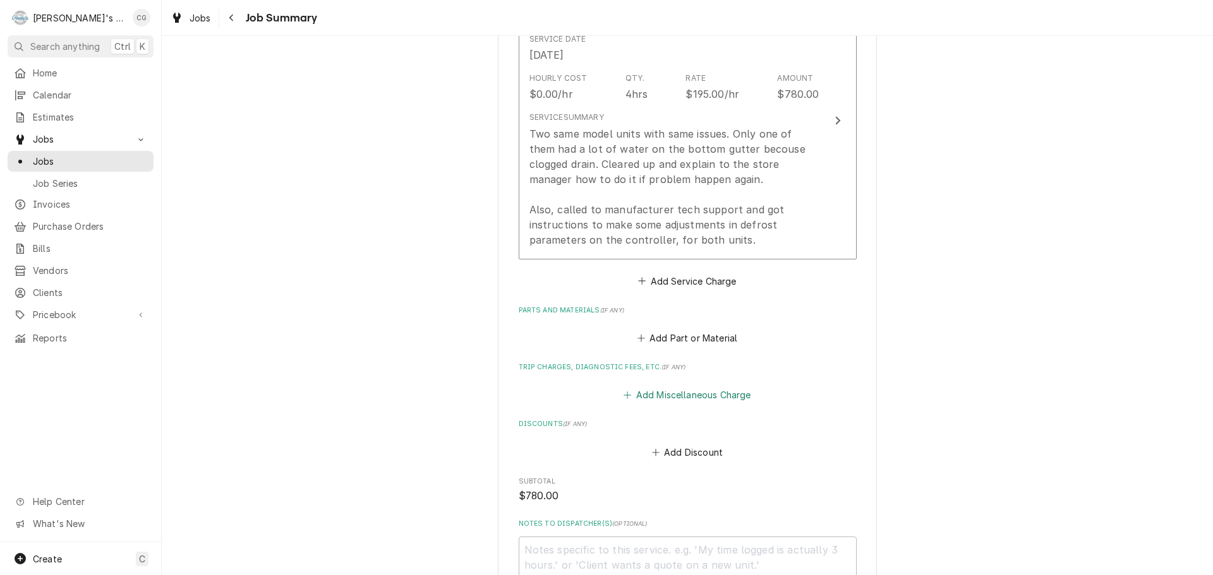
click at [708, 399] on button "Add Miscellaneous Charge" at bounding box center [687, 396] width 131 height 18
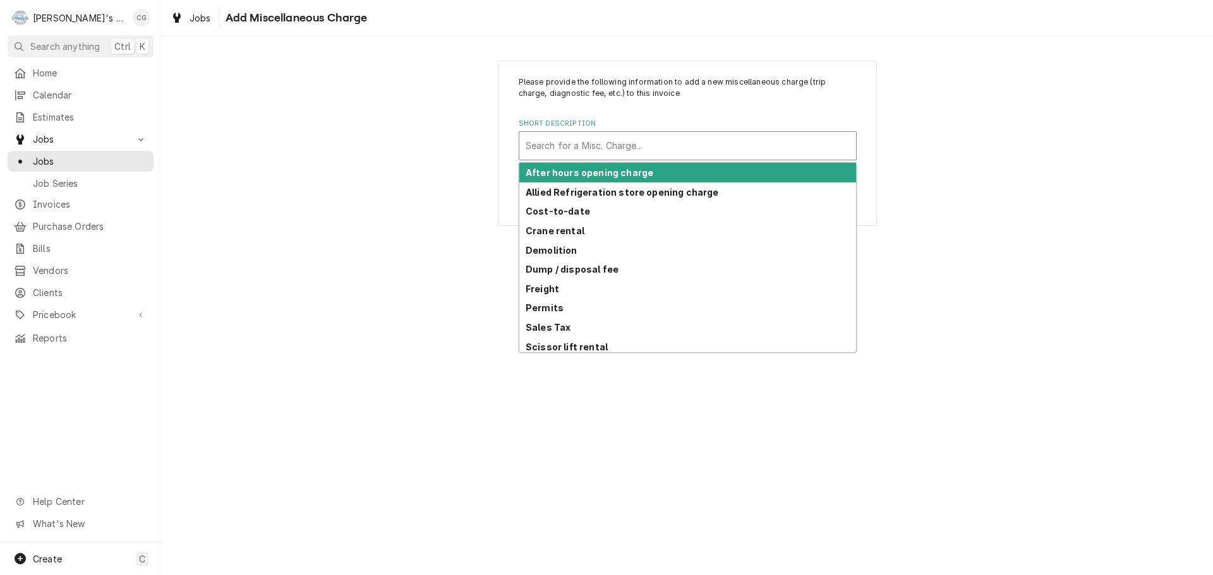
click at [692, 151] on div "Short Description" at bounding box center [688, 146] width 324 height 23
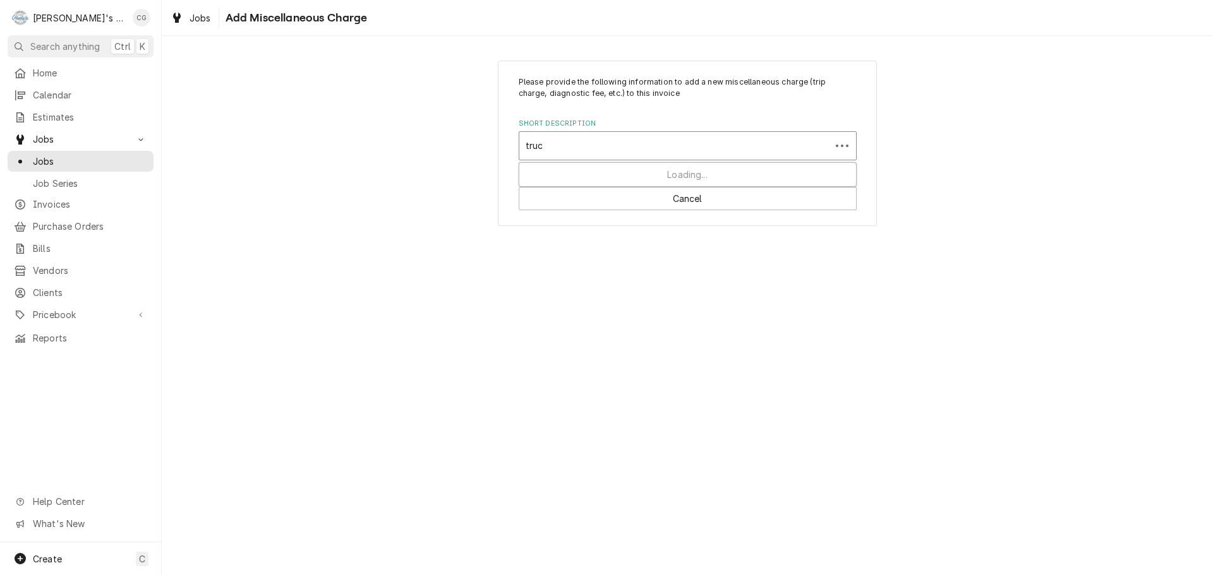
type input "truck"
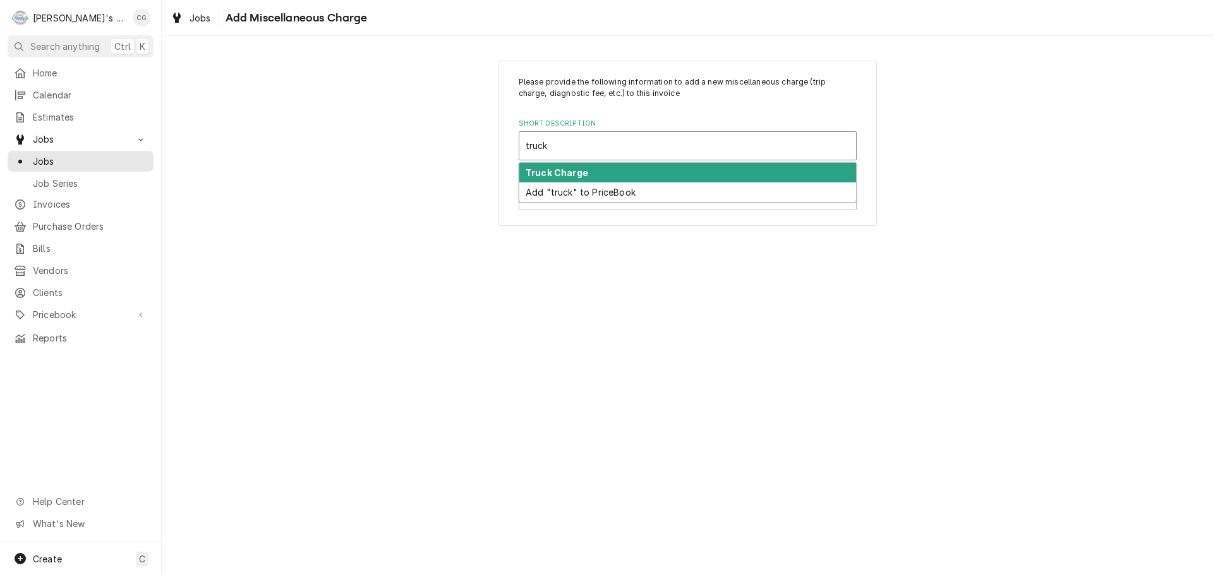
click at [668, 173] on div "Truck Charge" at bounding box center [687, 173] width 337 height 20
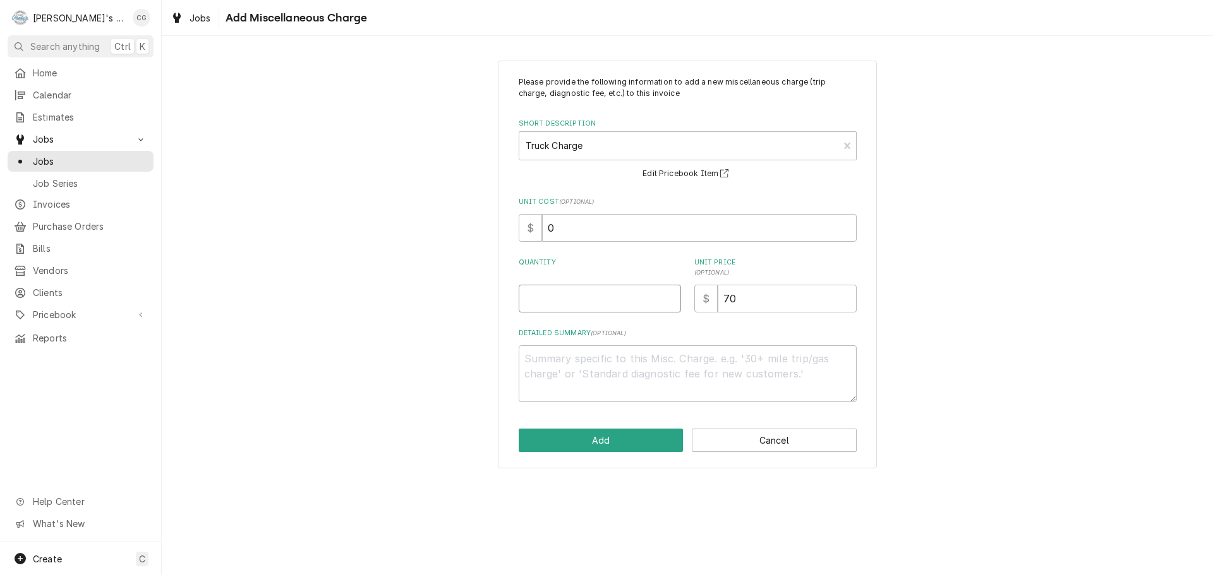
click at [600, 299] on input "Quantity" at bounding box center [600, 299] width 162 height 28
type textarea "x"
type input "0"
type textarea "x"
type input "01"
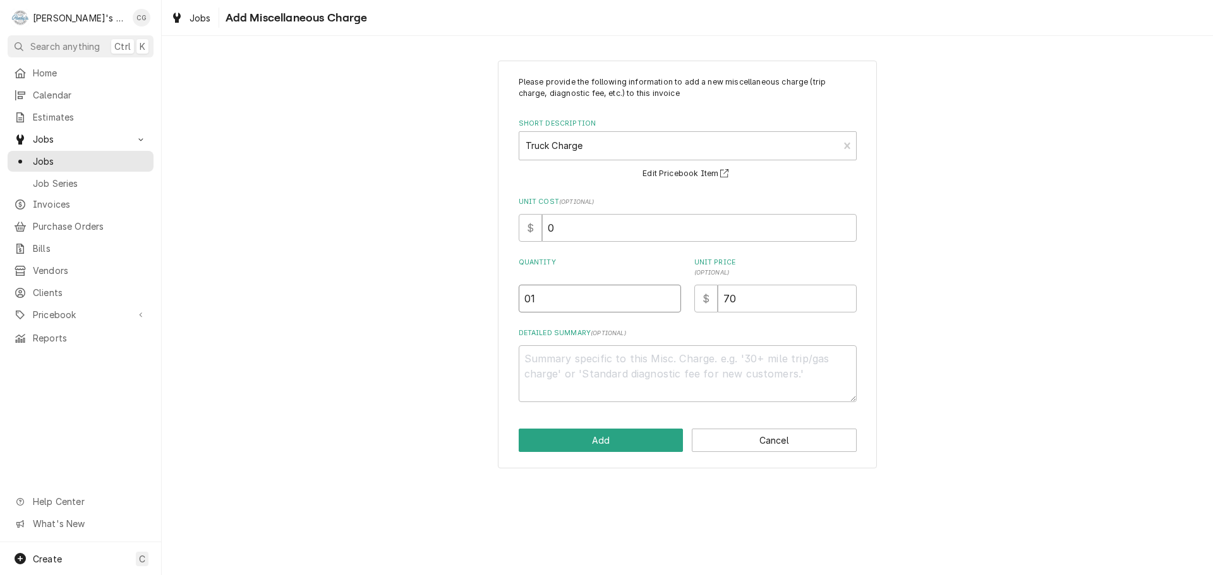
type textarea "x"
type input "0"
type textarea "x"
type input "1"
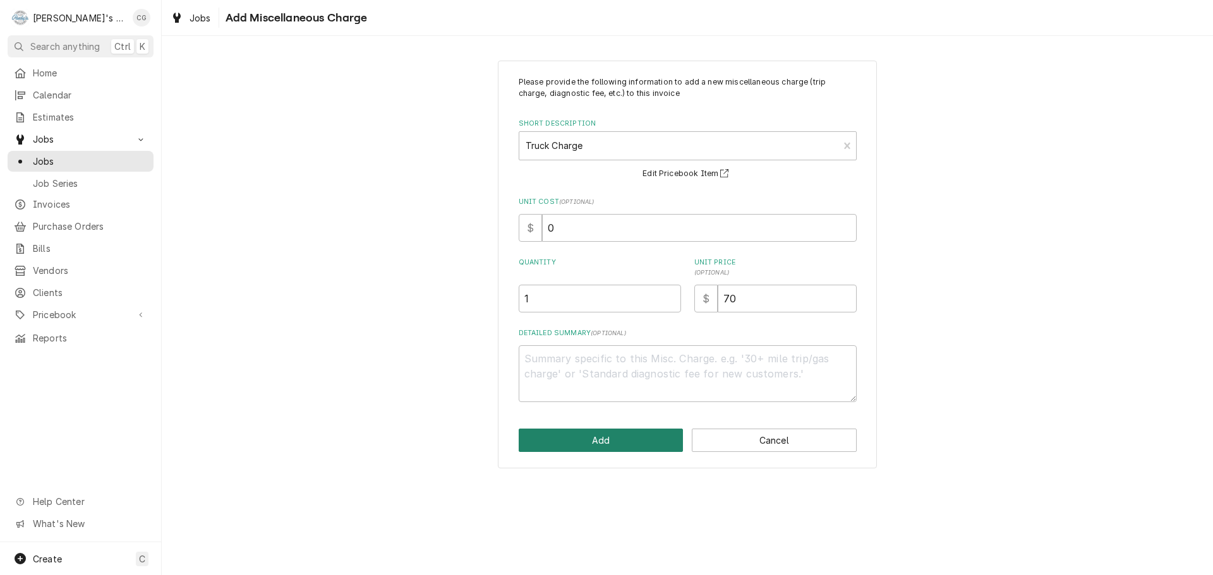
click at [552, 433] on button "Add" at bounding box center [601, 440] width 165 height 23
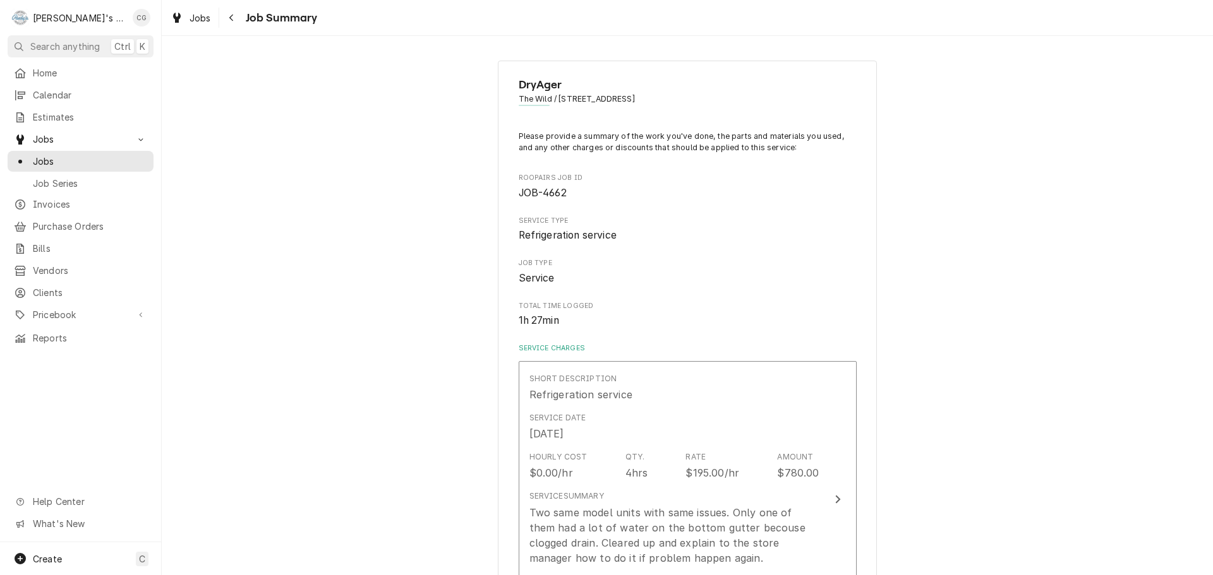
scroll to position [379, 0]
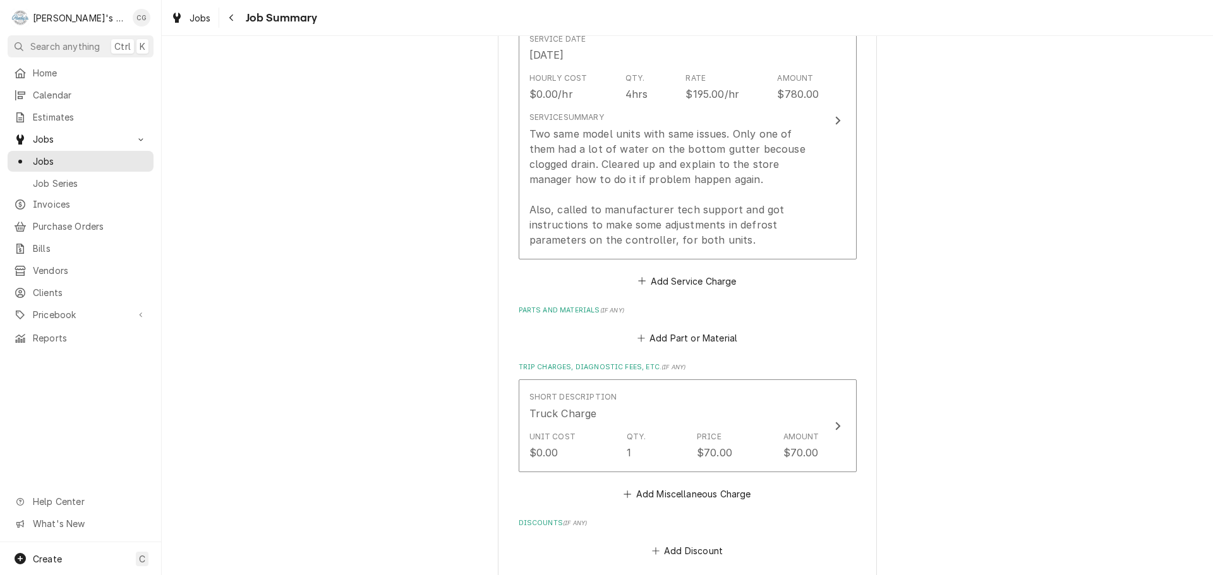
click at [934, 285] on div "DryAger The Wild / 201 Spear St Suite: 120, SF, CA 94105 Please provide a summa…" at bounding box center [687, 248] width 1051 height 1157
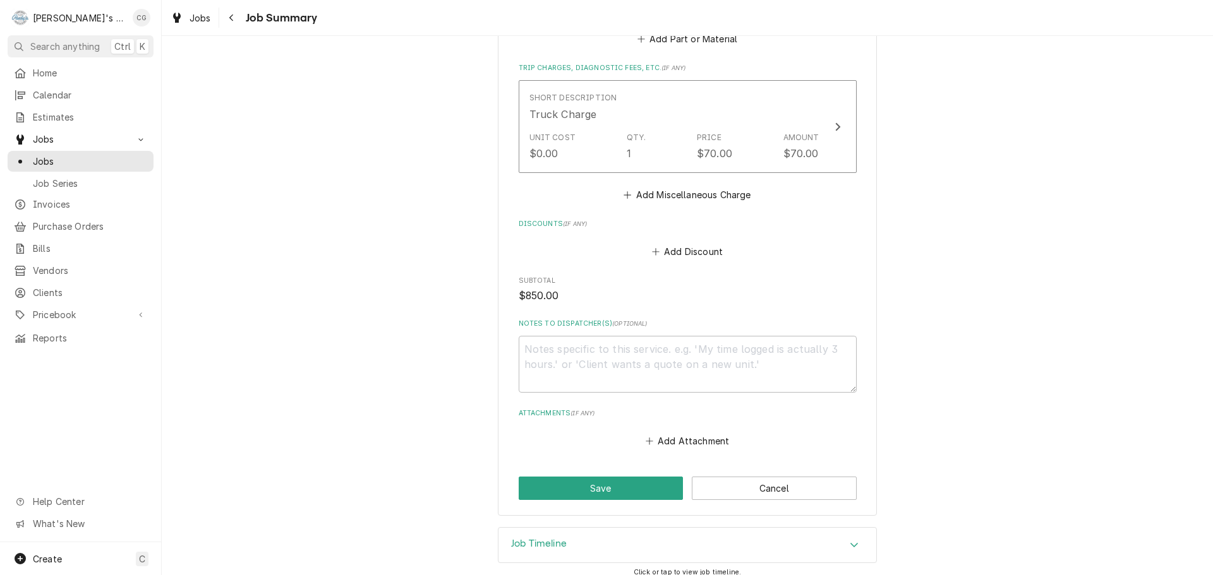
scroll to position [690, 0]
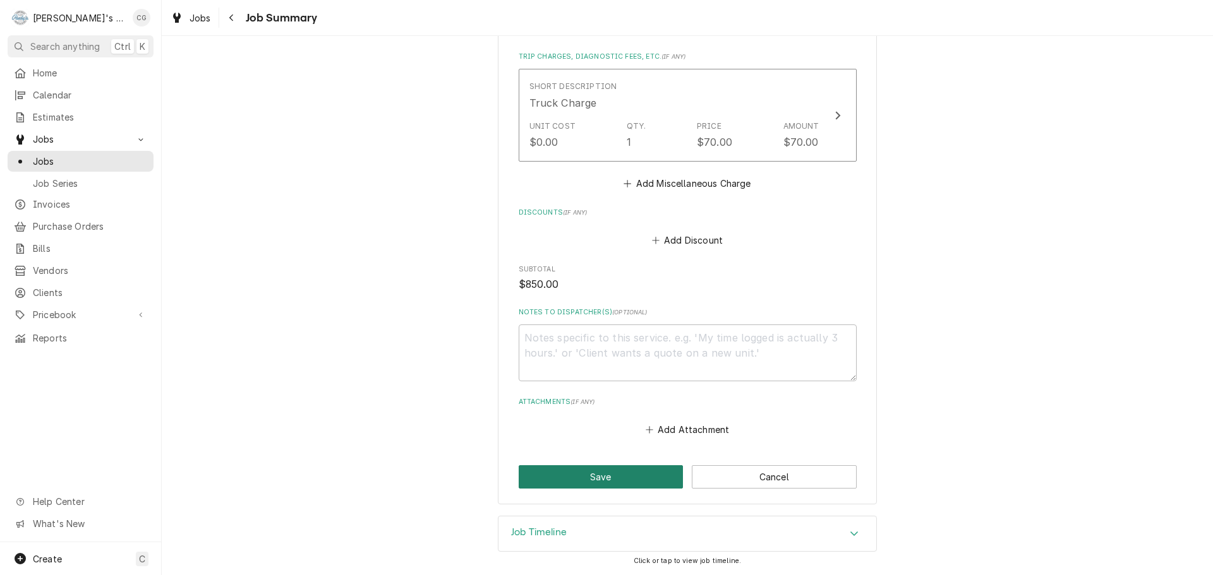
click at [615, 471] on button "Save" at bounding box center [601, 477] width 165 height 23
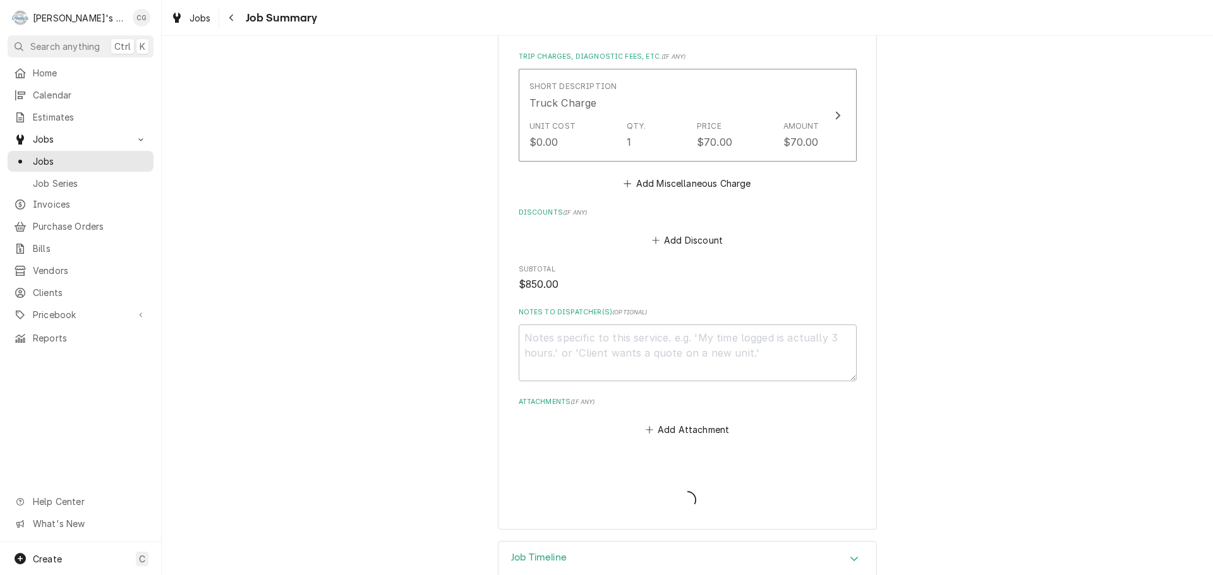
type textarea "x"
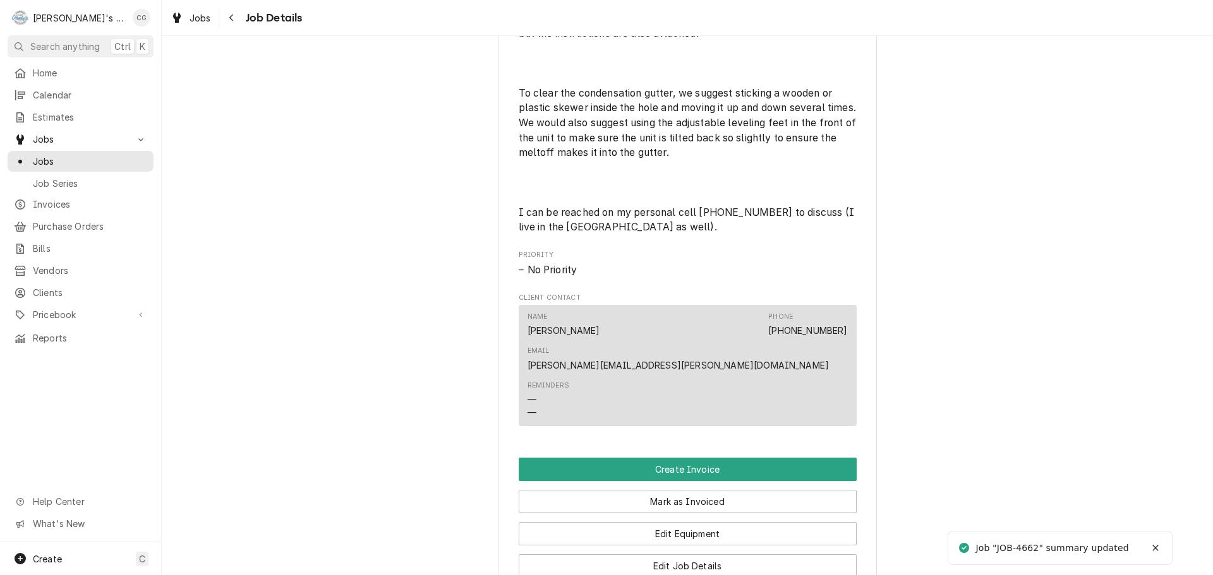
scroll to position [884, 0]
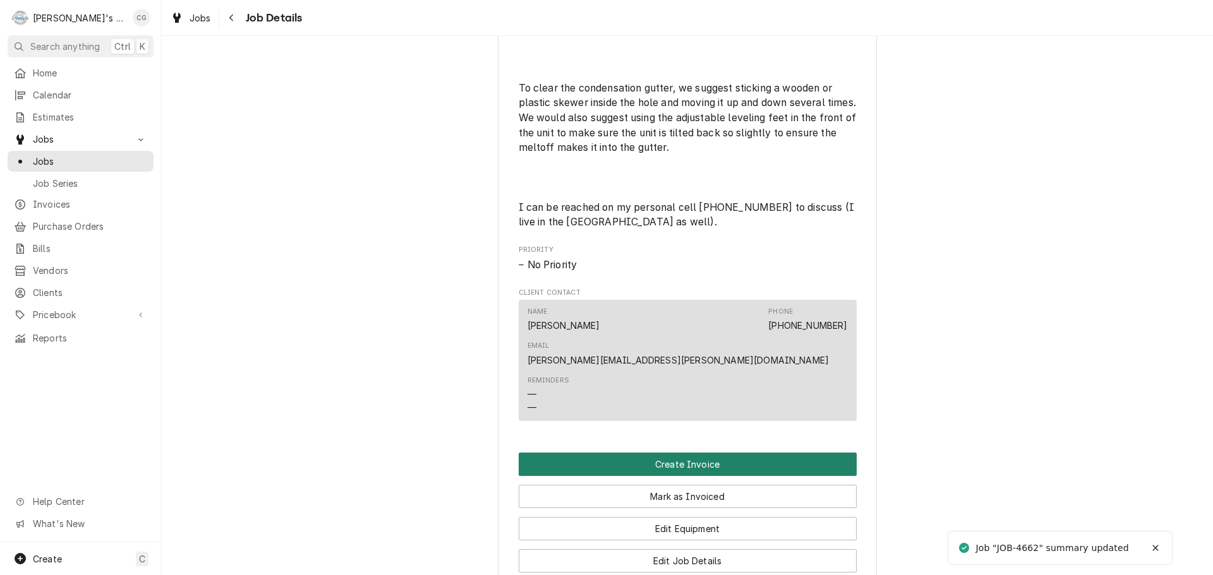
click at [701, 453] on button "Create Invoice" at bounding box center [688, 464] width 338 height 23
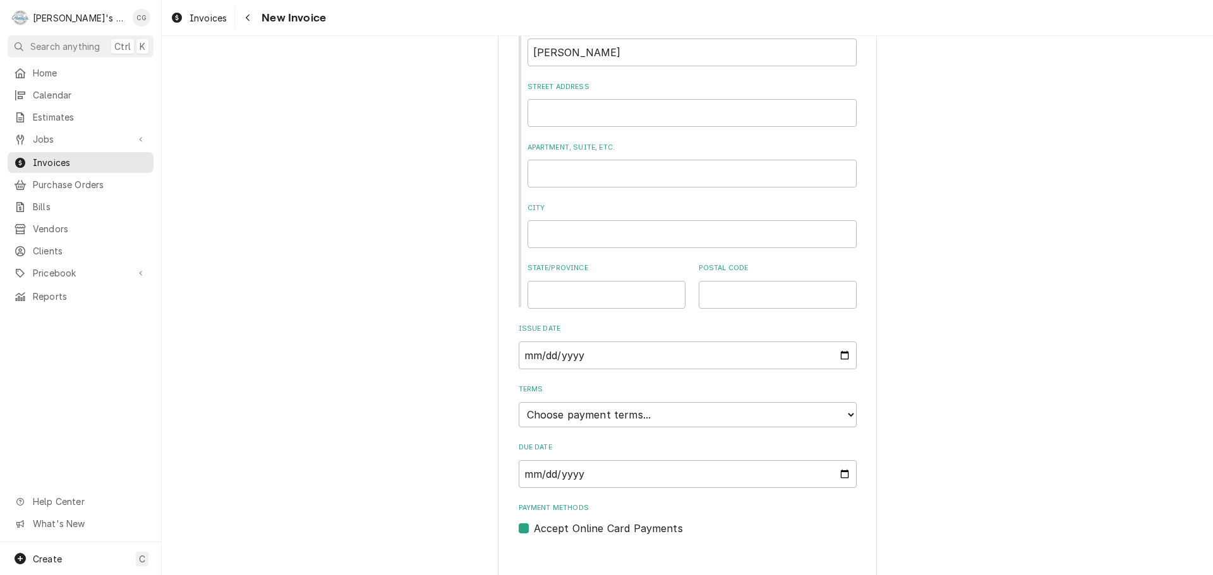
scroll to position [486, 0]
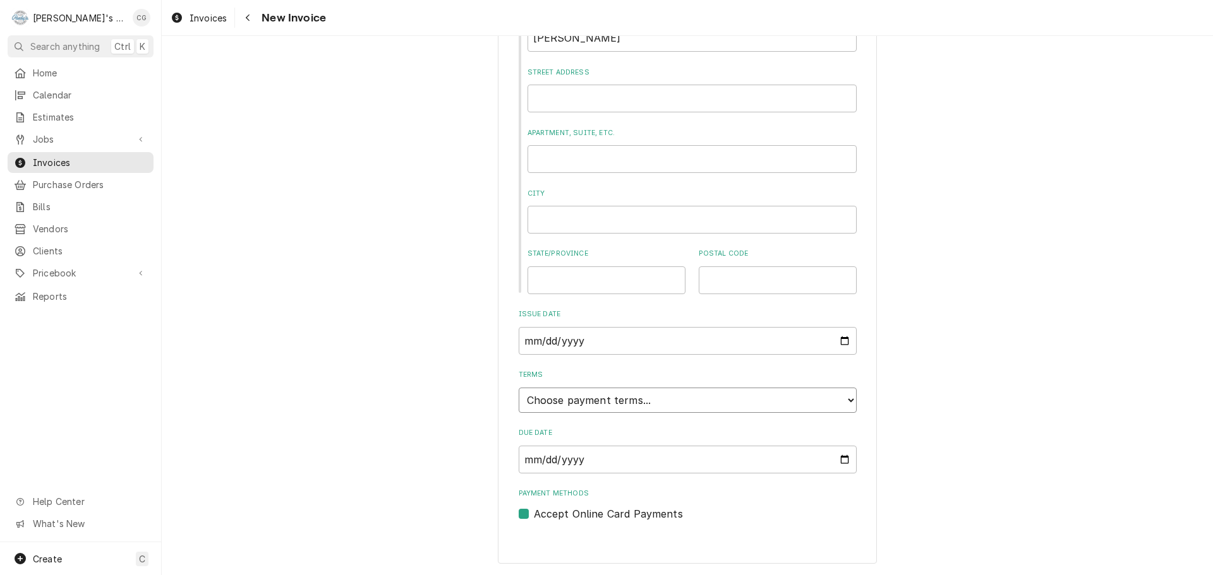
click at [675, 406] on select "Choose payment terms... Same Day Net 7 Net 14 Net 21 Net 30 Net 45 Net 60 Net 90" at bounding box center [688, 400] width 338 height 25
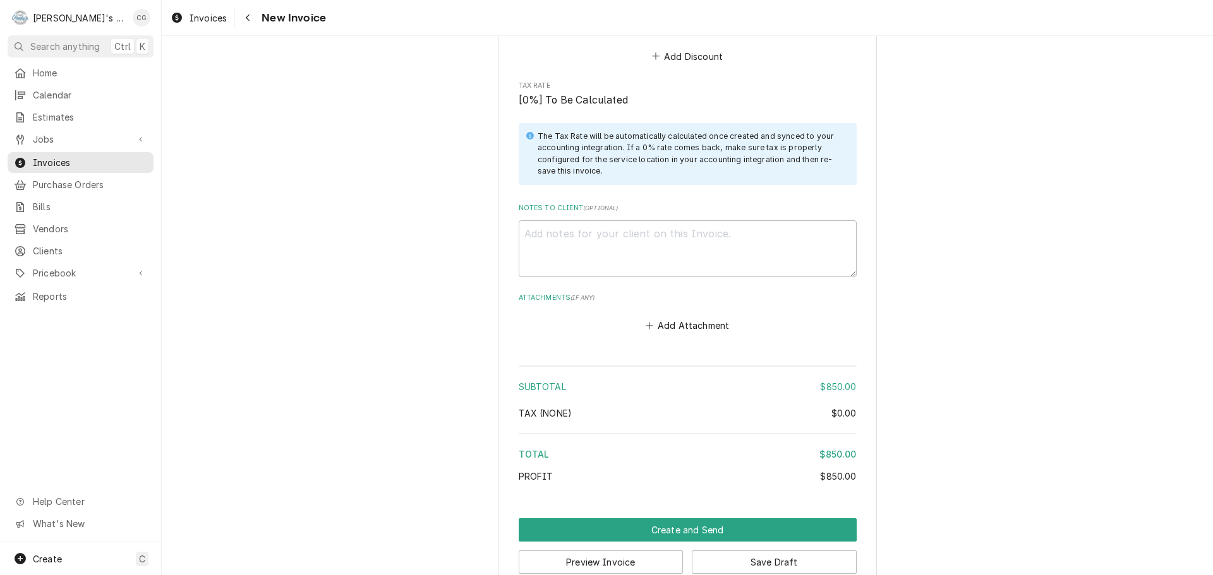
scroll to position [1698, 0]
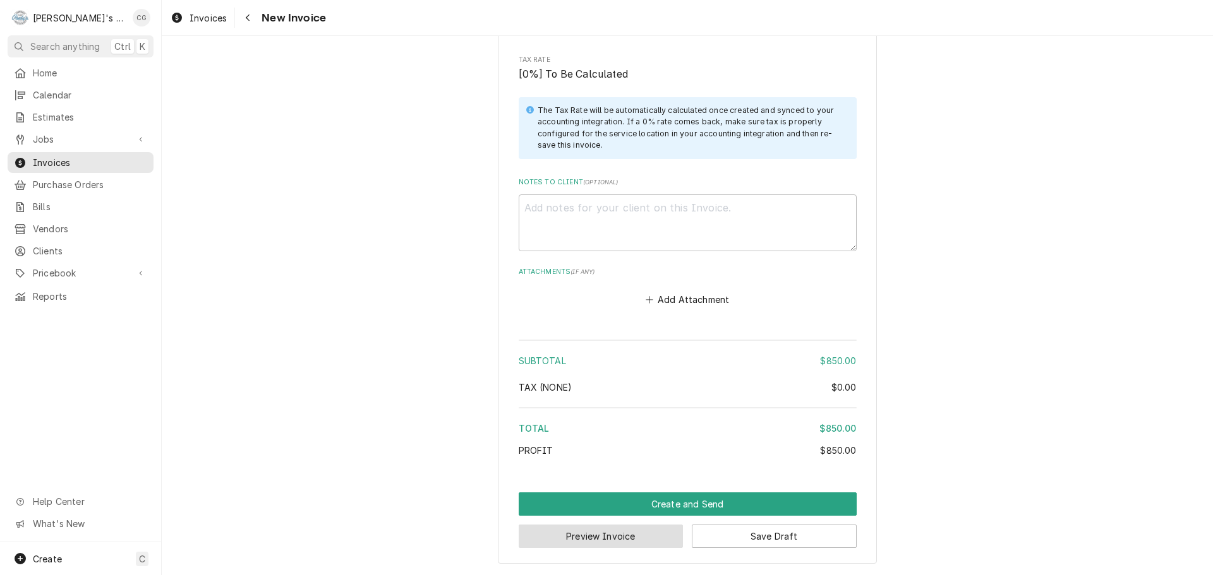
click at [568, 533] on button "Preview Invoice" at bounding box center [601, 536] width 165 height 23
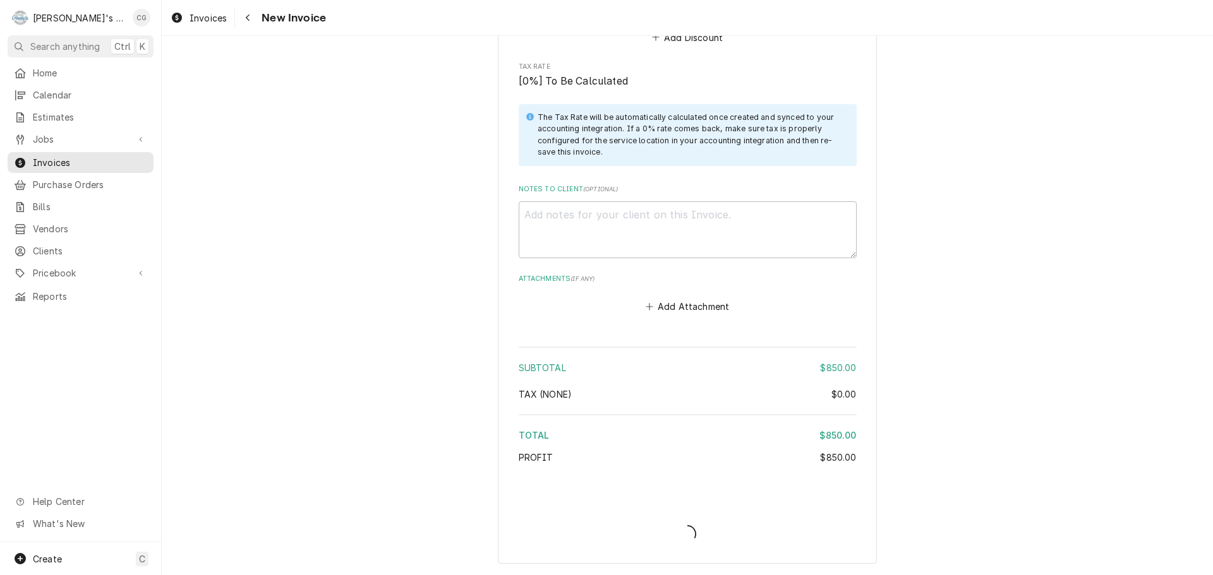
scroll to position [1692, 0]
type textarea "x"
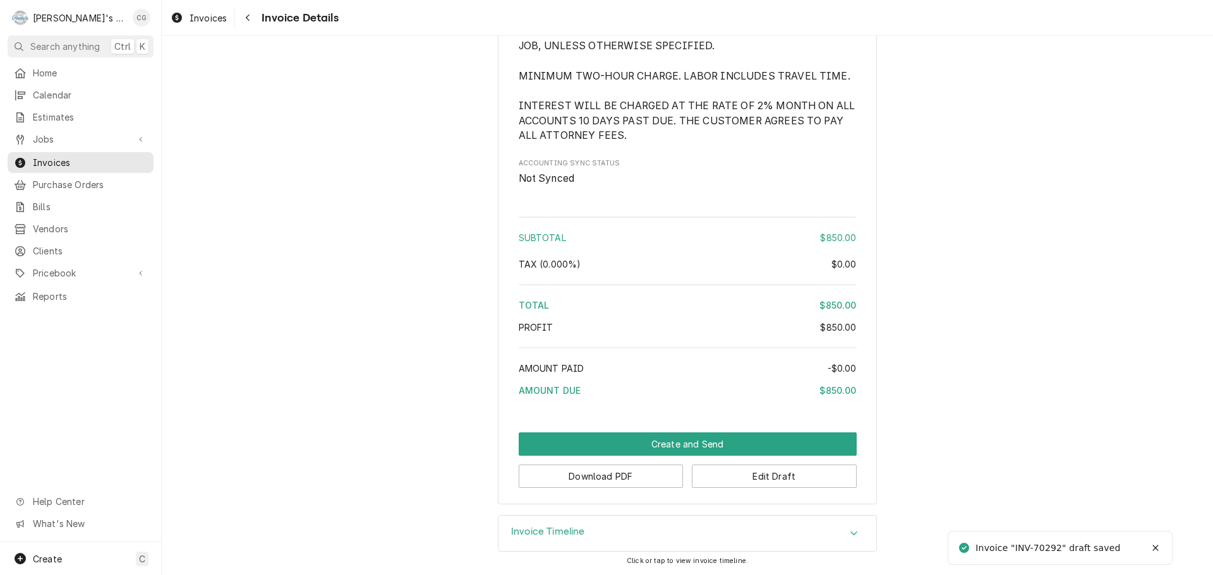
scroll to position [1350, 0]
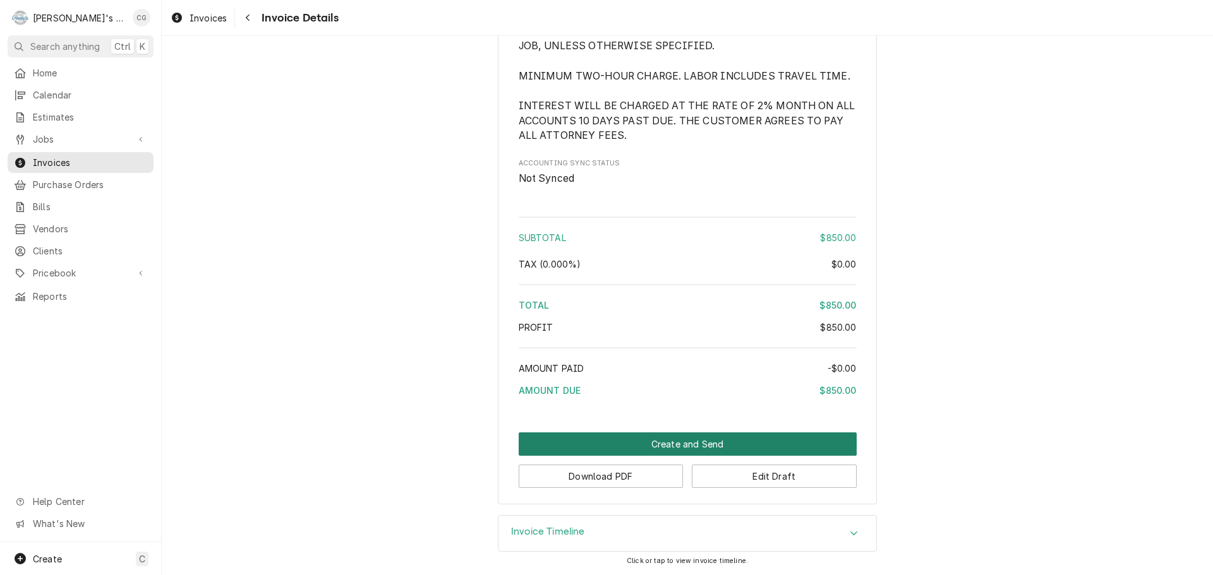
click at [703, 447] on button "Create and Send" at bounding box center [688, 444] width 338 height 23
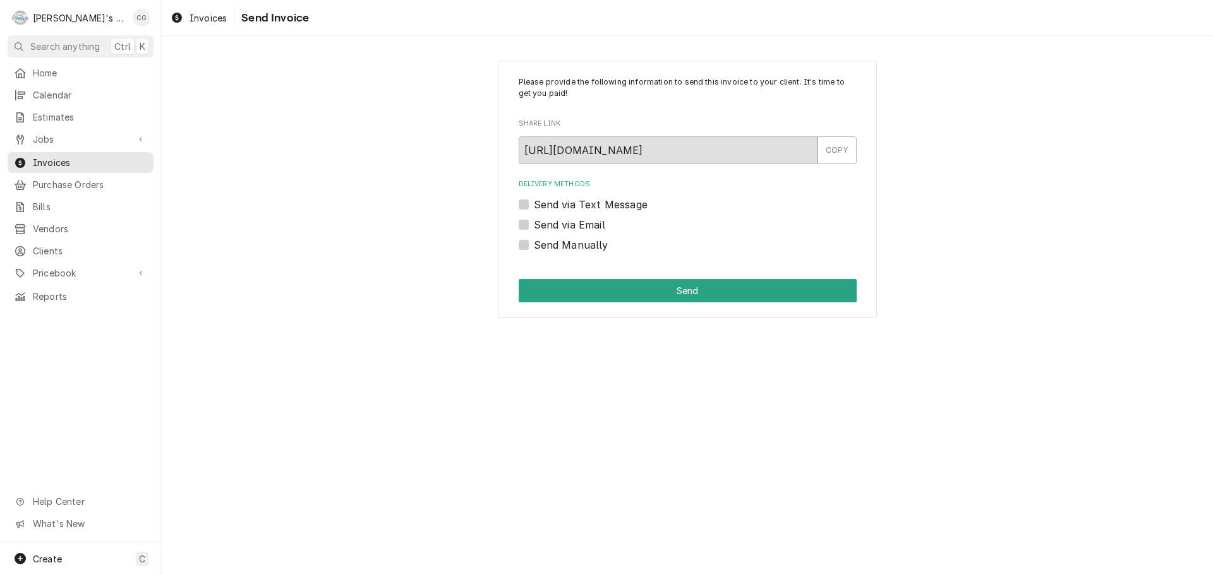
click at [530, 225] on div "Send via Email" at bounding box center [688, 224] width 338 height 15
click at [527, 224] on div "Send via Email" at bounding box center [688, 224] width 338 height 15
click at [534, 224] on label "Send via Email" at bounding box center [569, 224] width 71 height 15
click at [534, 224] on input "Send via Email" at bounding box center [703, 231] width 338 height 28
checkbox input "true"
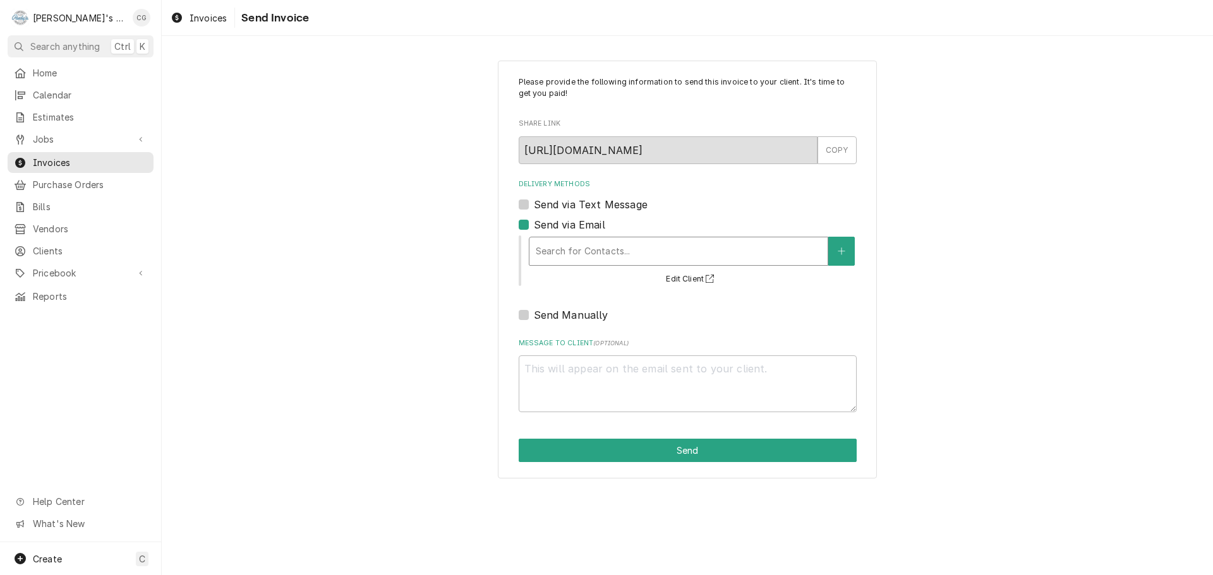
click at [554, 251] on div "Delivery Methods" at bounding box center [679, 251] width 286 height 23
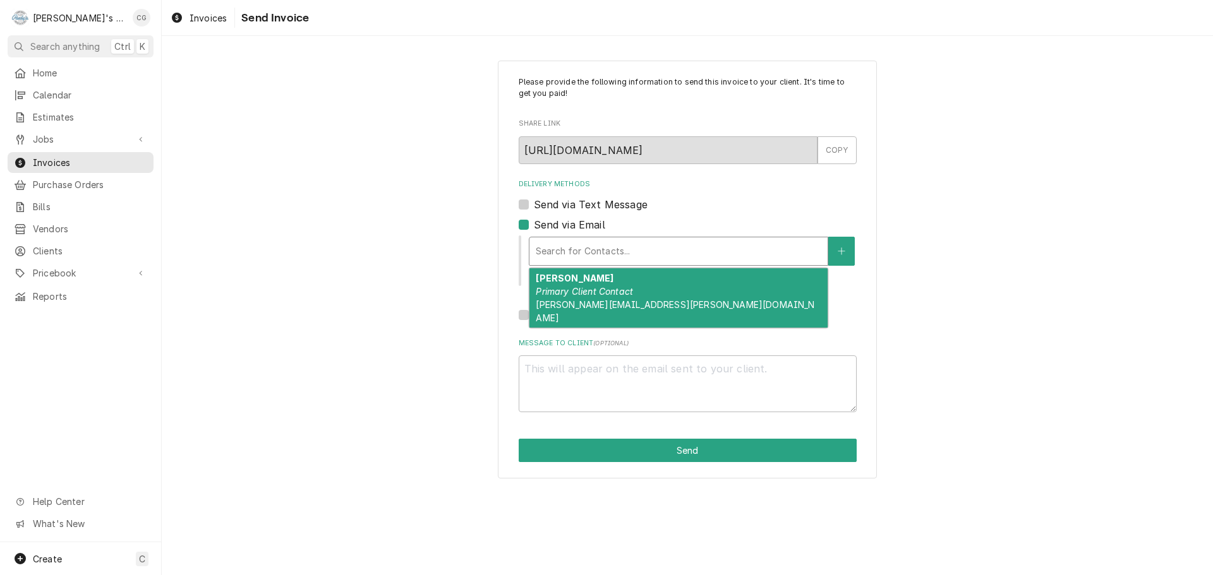
click at [556, 292] on em "Primary Client Contact" at bounding box center [584, 291] width 97 height 11
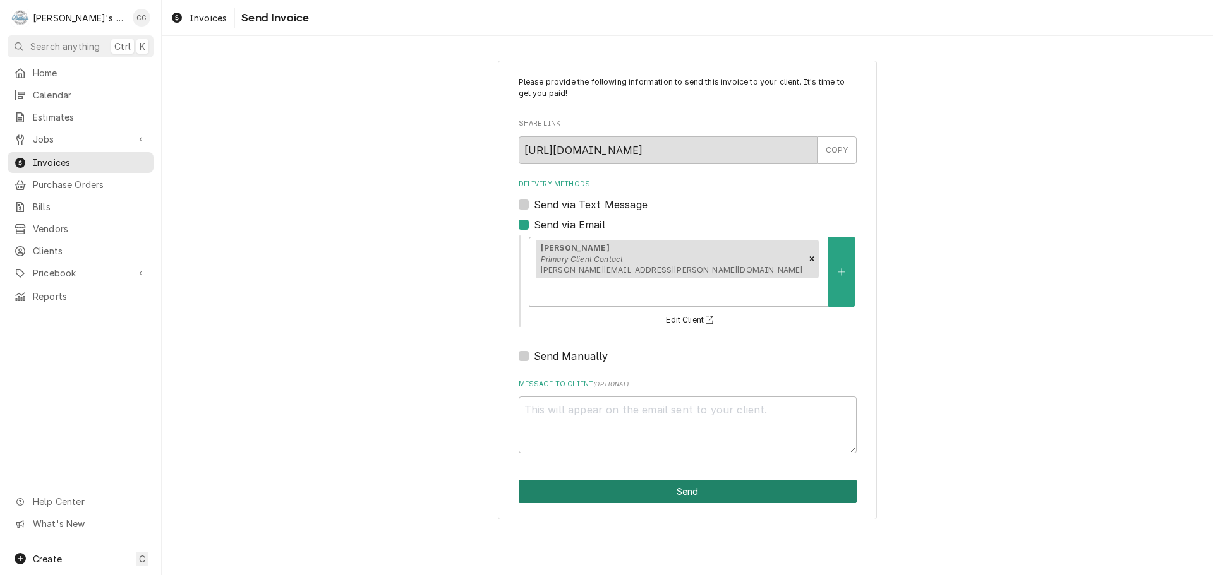
drag, startPoint x: 637, startPoint y: 460, endPoint x: 579, endPoint y: 457, distance: 58.2
click at [637, 480] on button "Send" at bounding box center [688, 491] width 338 height 23
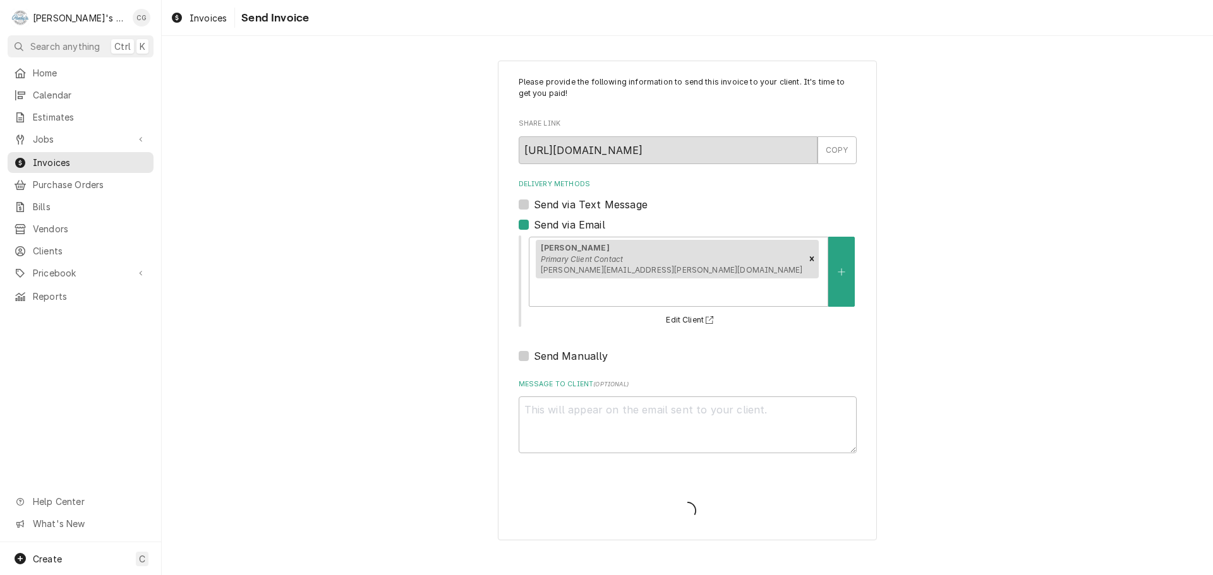
type textarea "x"
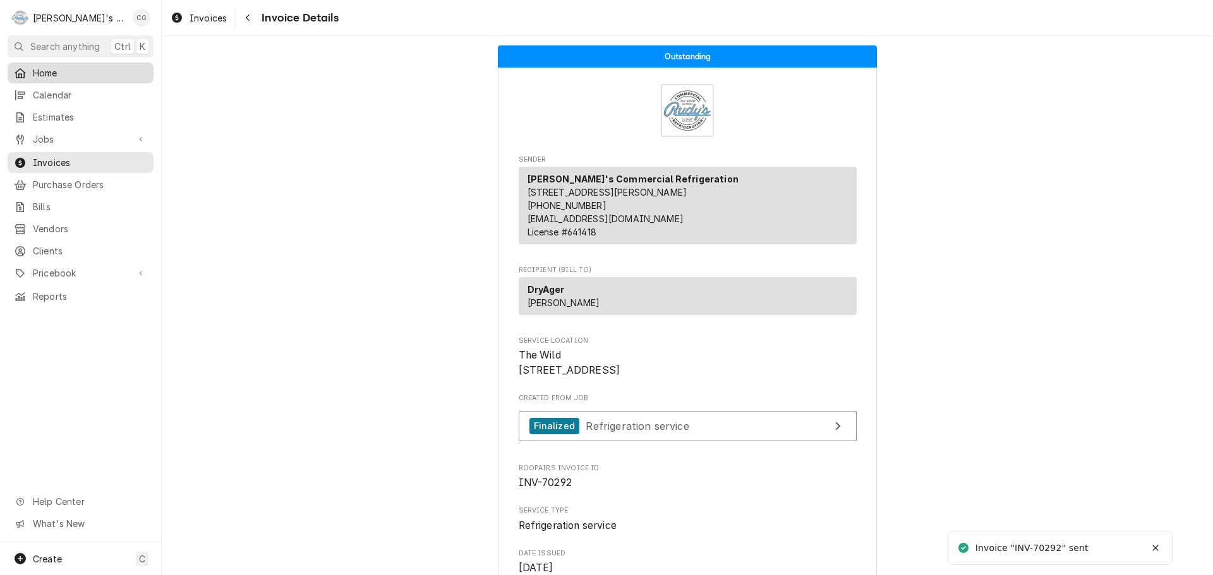
click at [67, 71] on span "Home" at bounding box center [90, 72] width 114 height 13
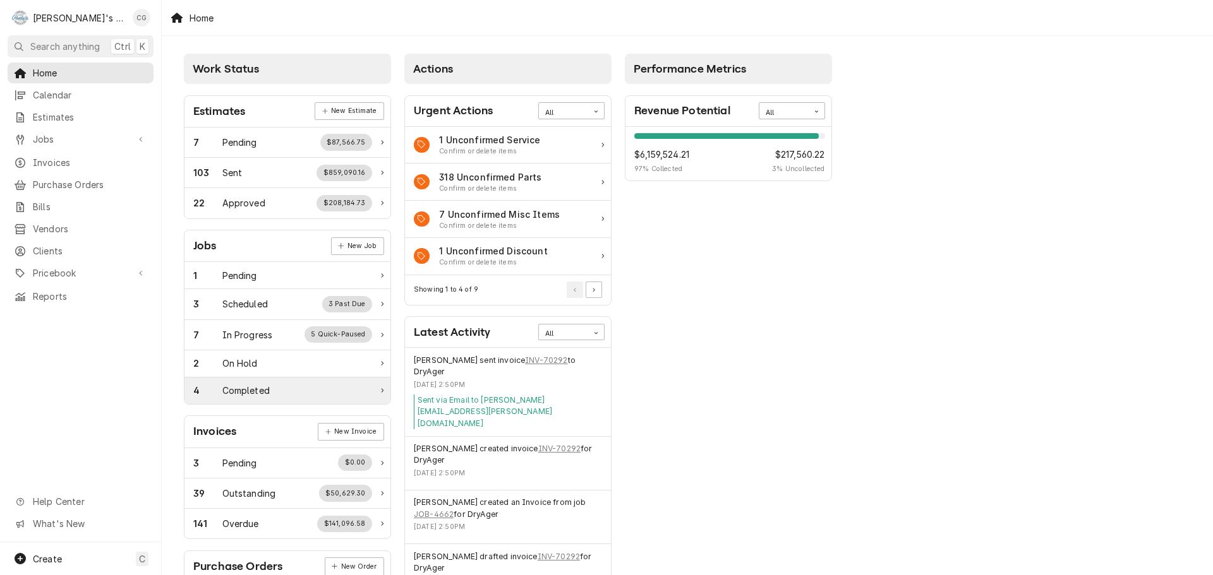
click at [287, 390] on div "4 Completed" at bounding box center [282, 390] width 179 height 13
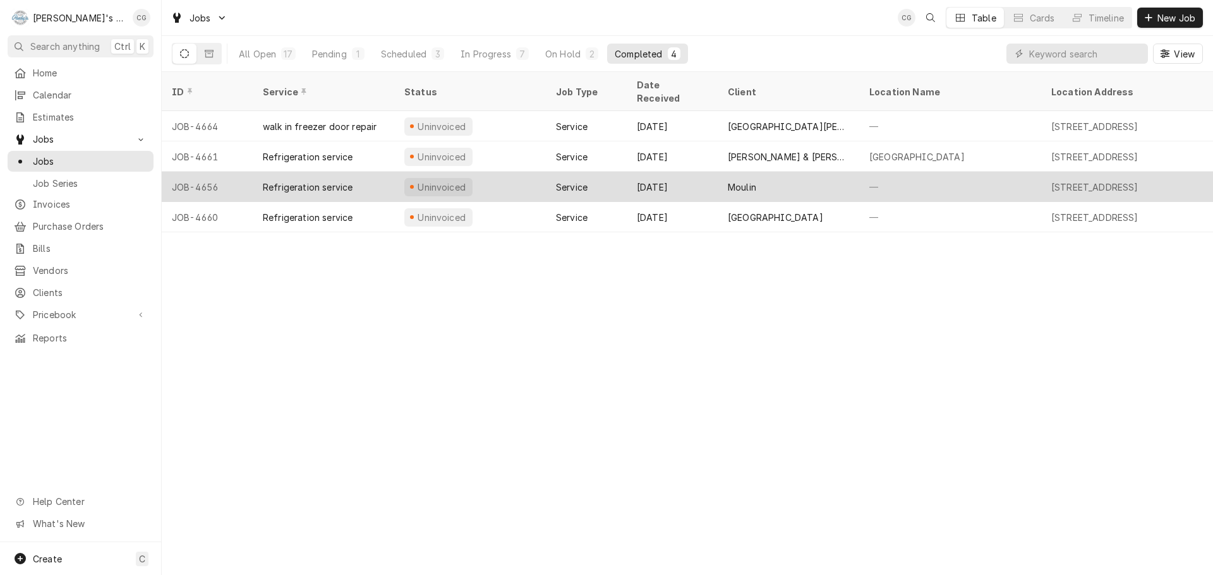
click at [863, 172] on div "—" at bounding box center [950, 187] width 182 height 30
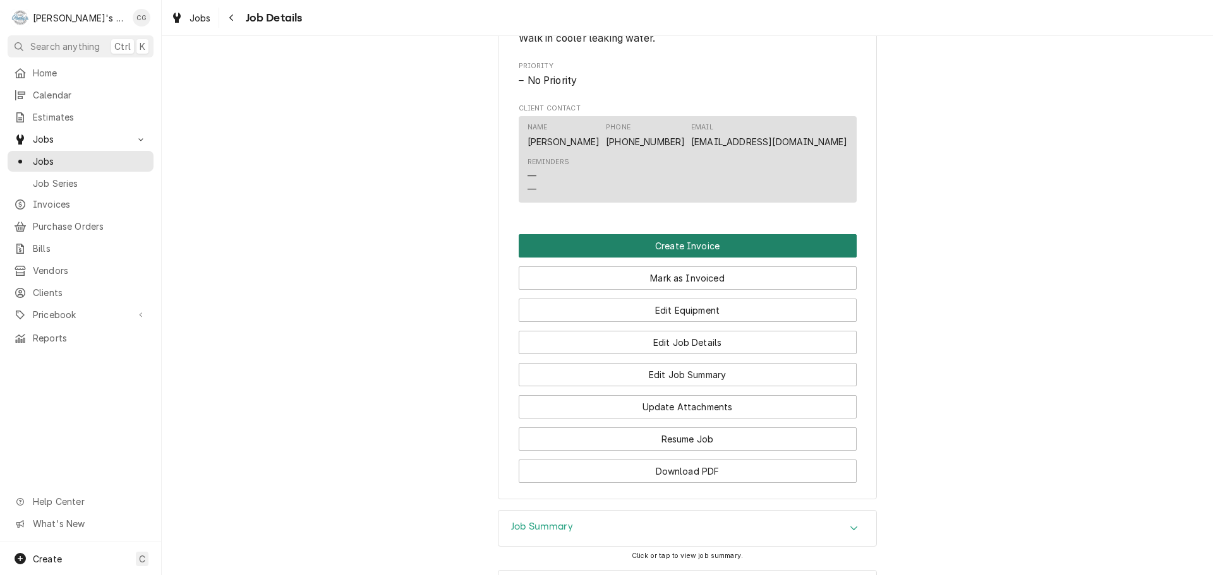
scroll to position [632, 0]
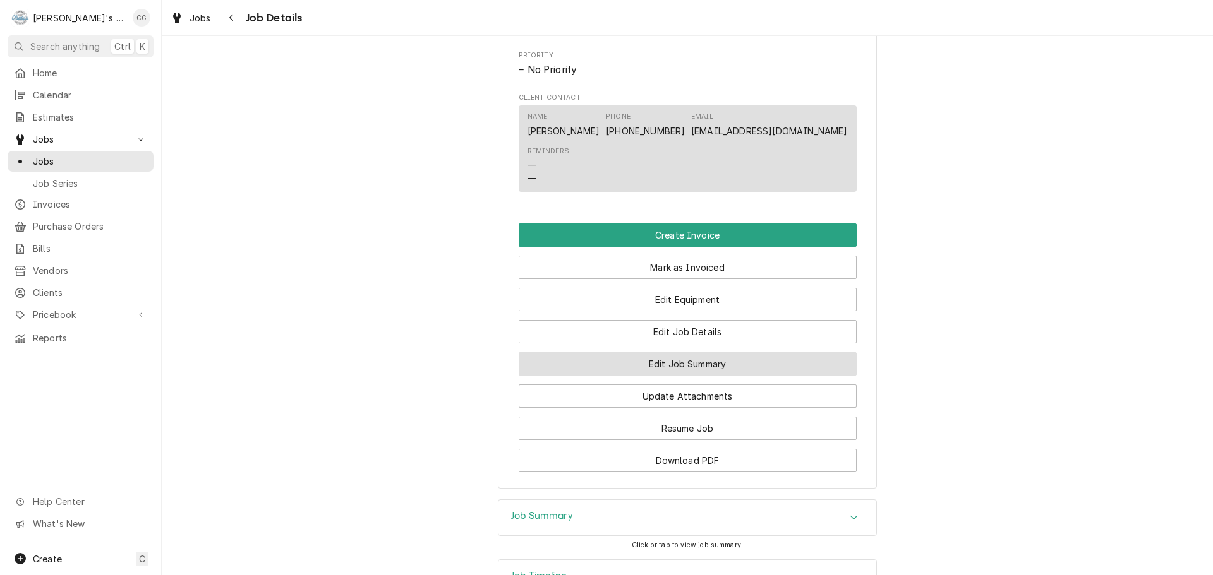
click at [714, 376] on button "Edit Job Summary" at bounding box center [688, 363] width 338 height 23
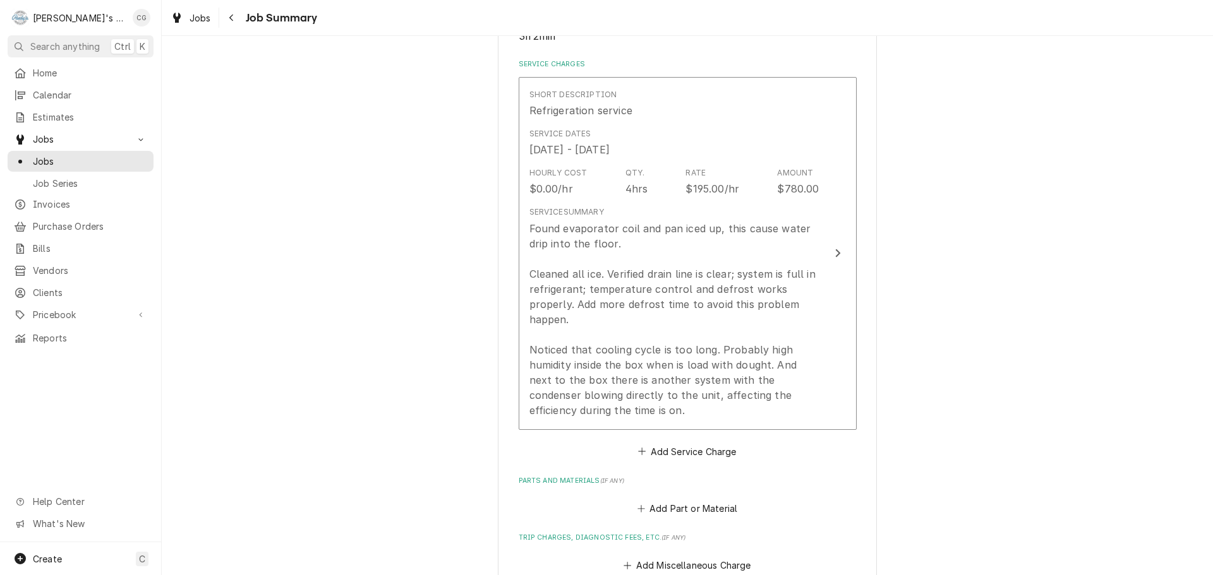
scroll to position [316, 0]
